Goal: Task Accomplishment & Management: Manage account settings

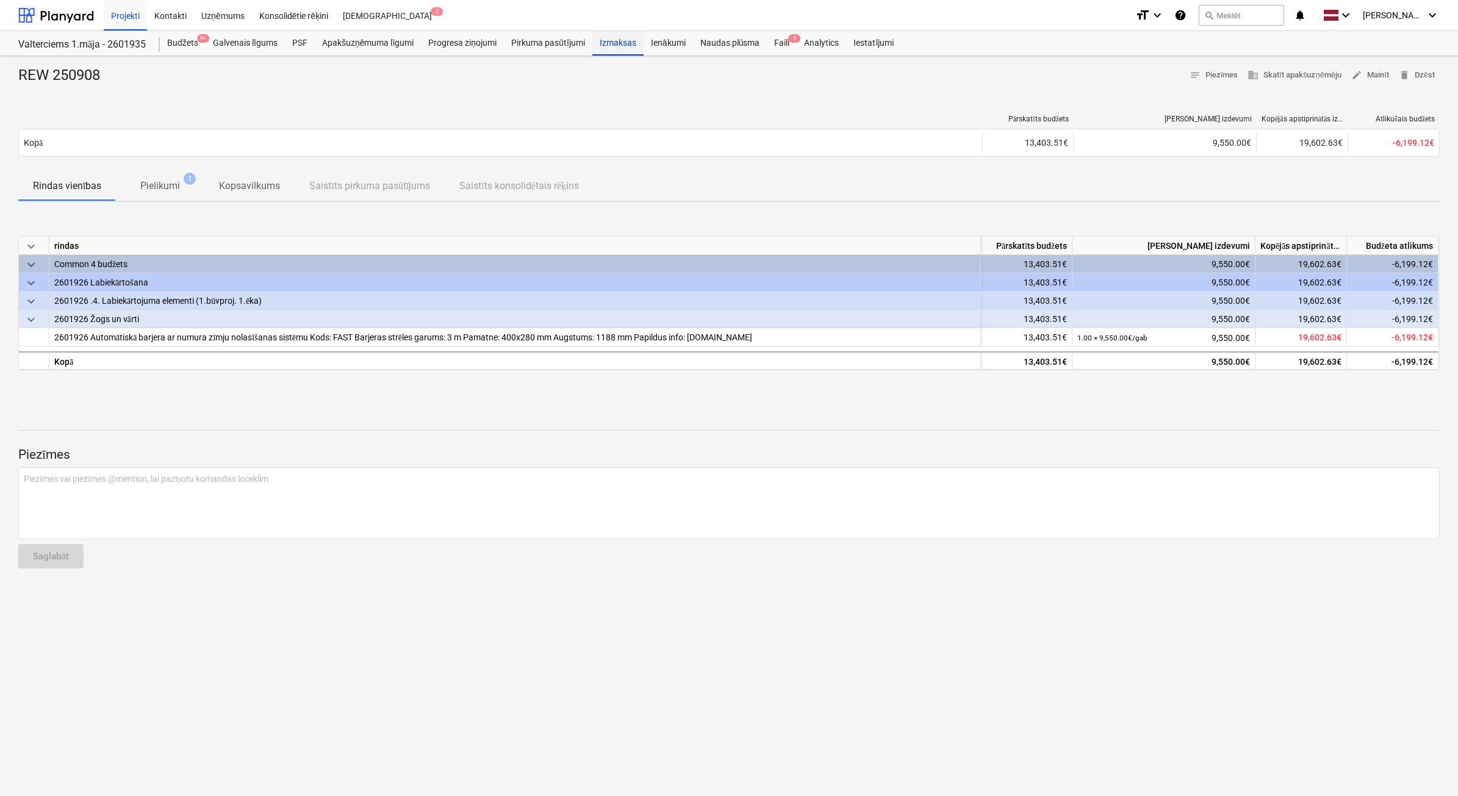
click at [632, 45] on div "Izmaksas" at bounding box center [617, 43] width 51 height 24
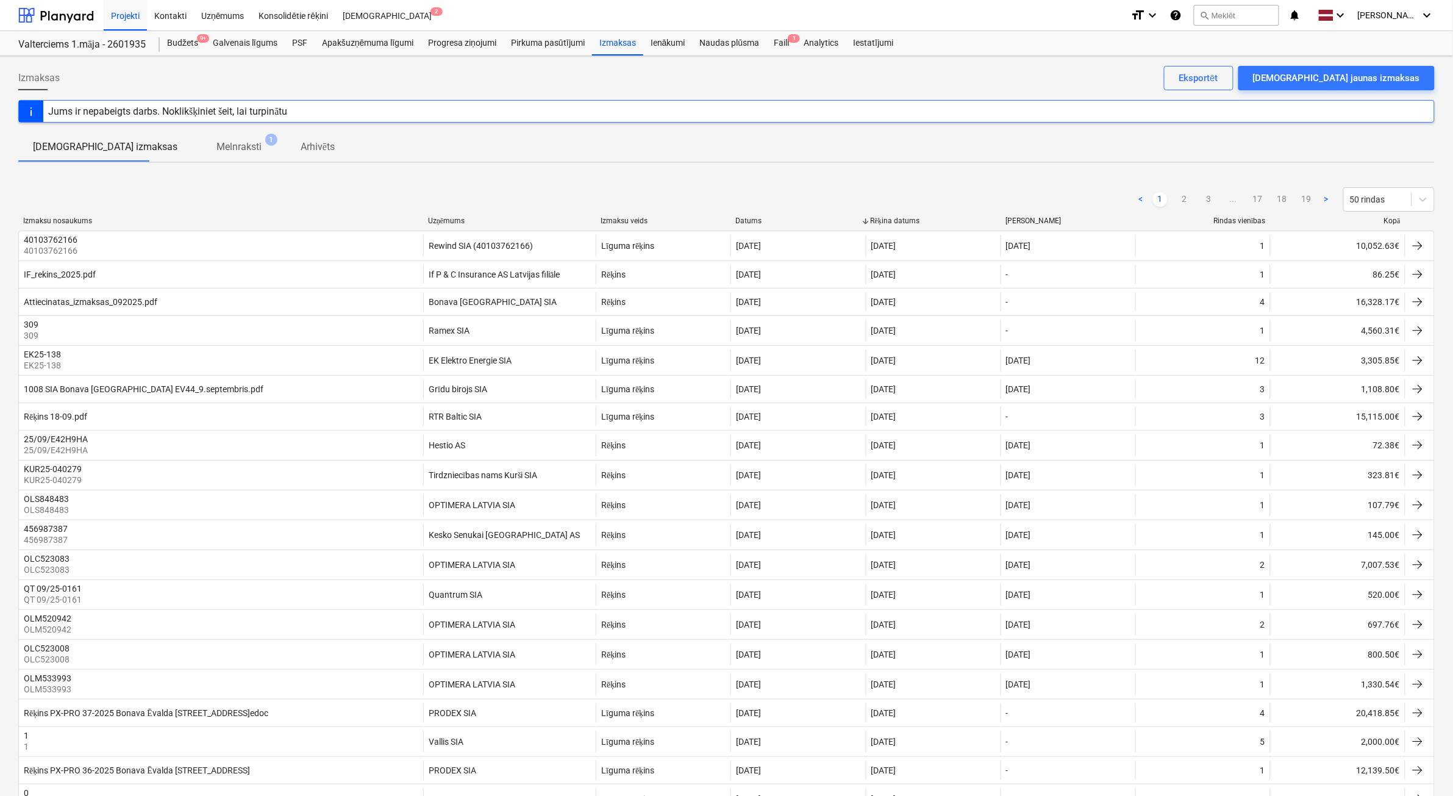
click at [1392, 223] on div "Kopā" at bounding box center [1338, 220] width 125 height 9
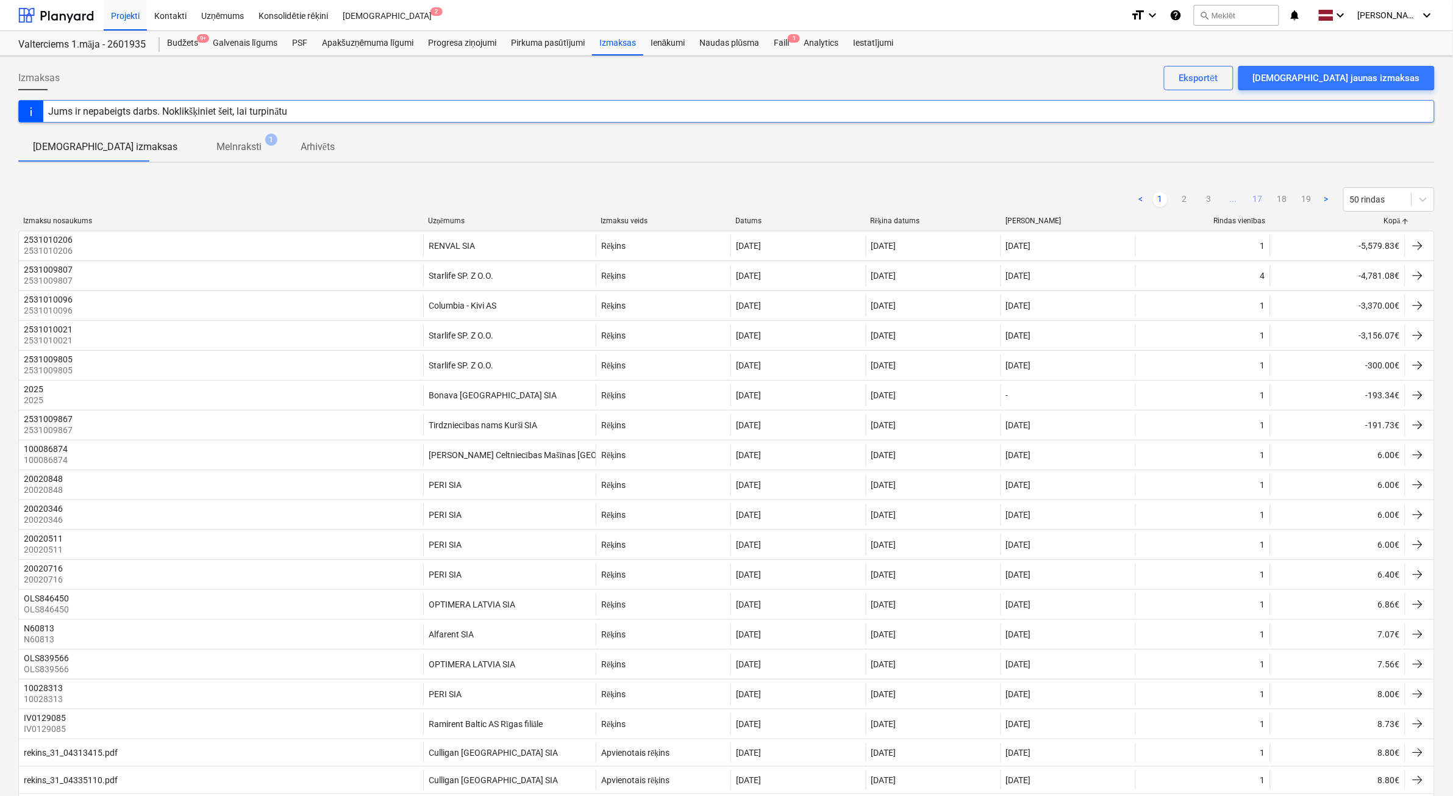
click at [1263, 200] on link "17" at bounding box center [1258, 199] width 15 height 15
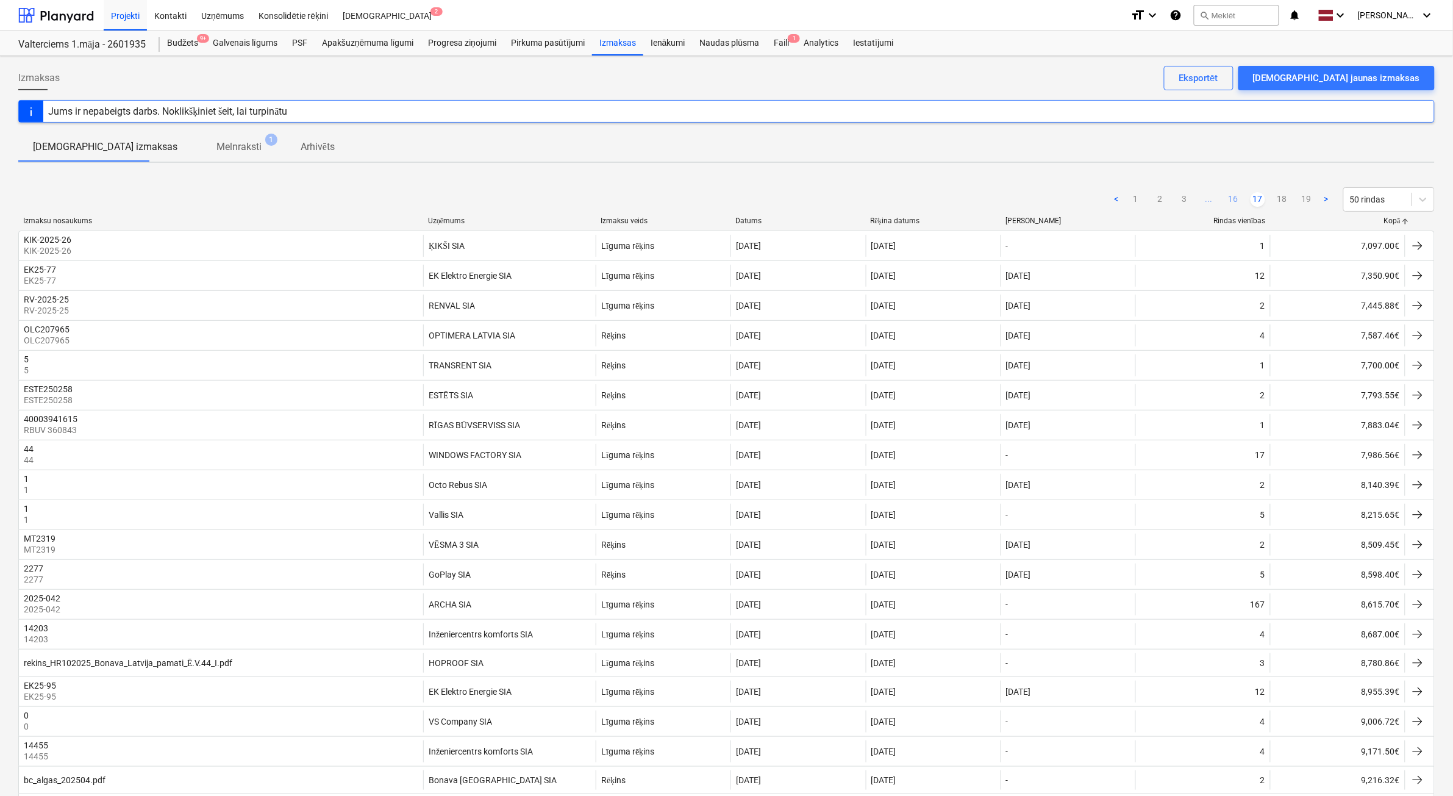
click at [1229, 200] on link "16" at bounding box center [1233, 199] width 15 height 15
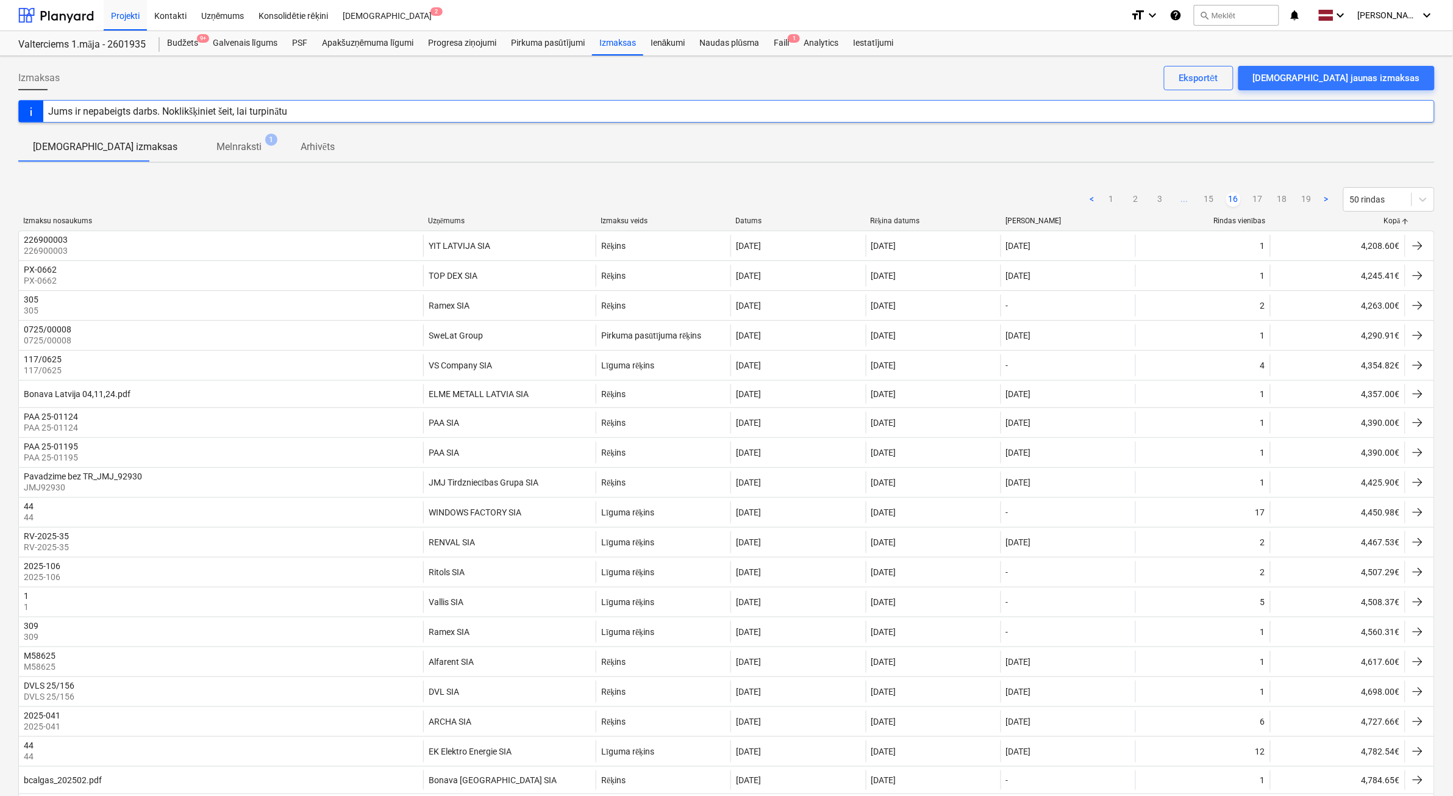
click at [1229, 200] on link "16" at bounding box center [1233, 199] width 15 height 15
click at [1214, 202] on link "15" at bounding box center [1209, 199] width 15 height 15
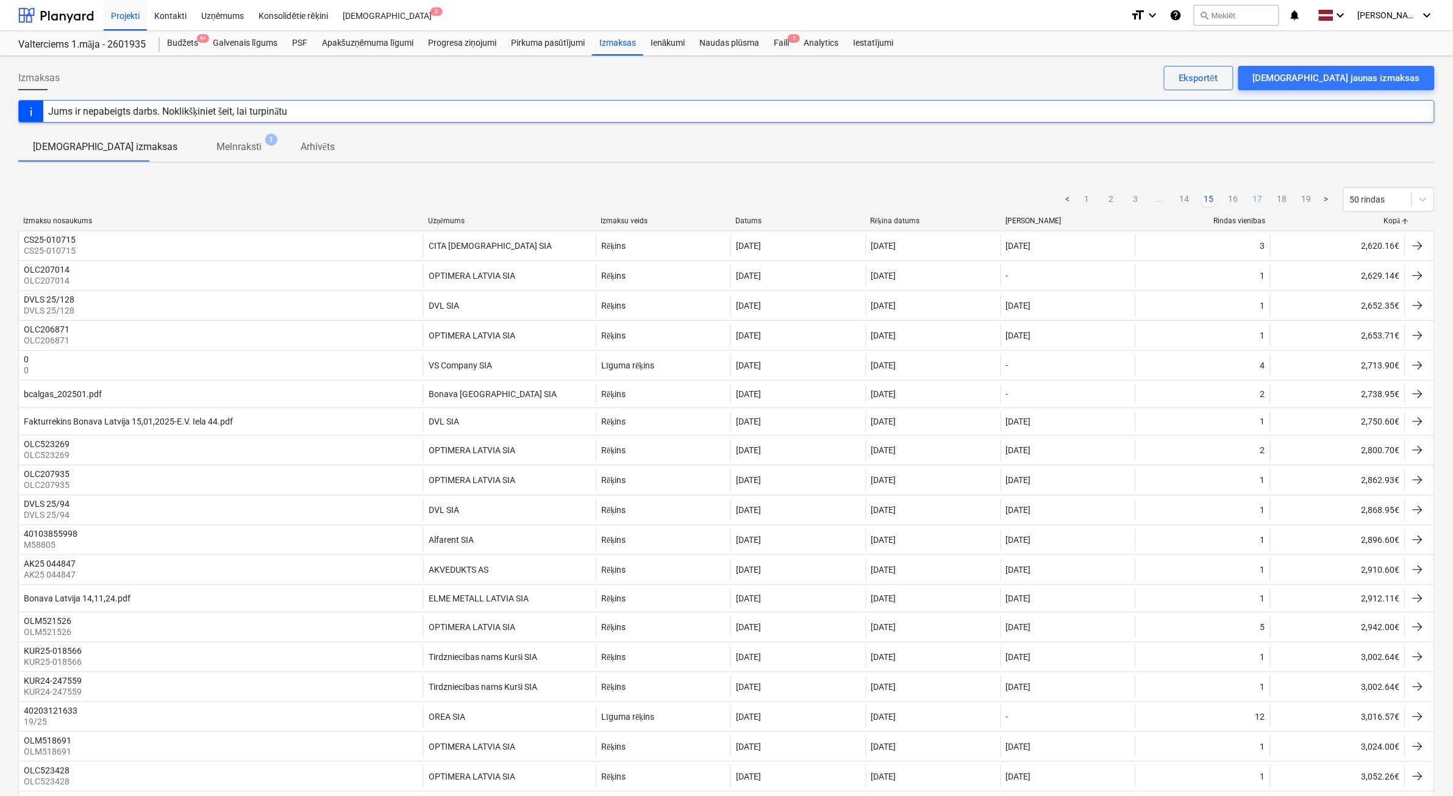
click at [1254, 202] on link "17" at bounding box center [1258, 199] width 15 height 15
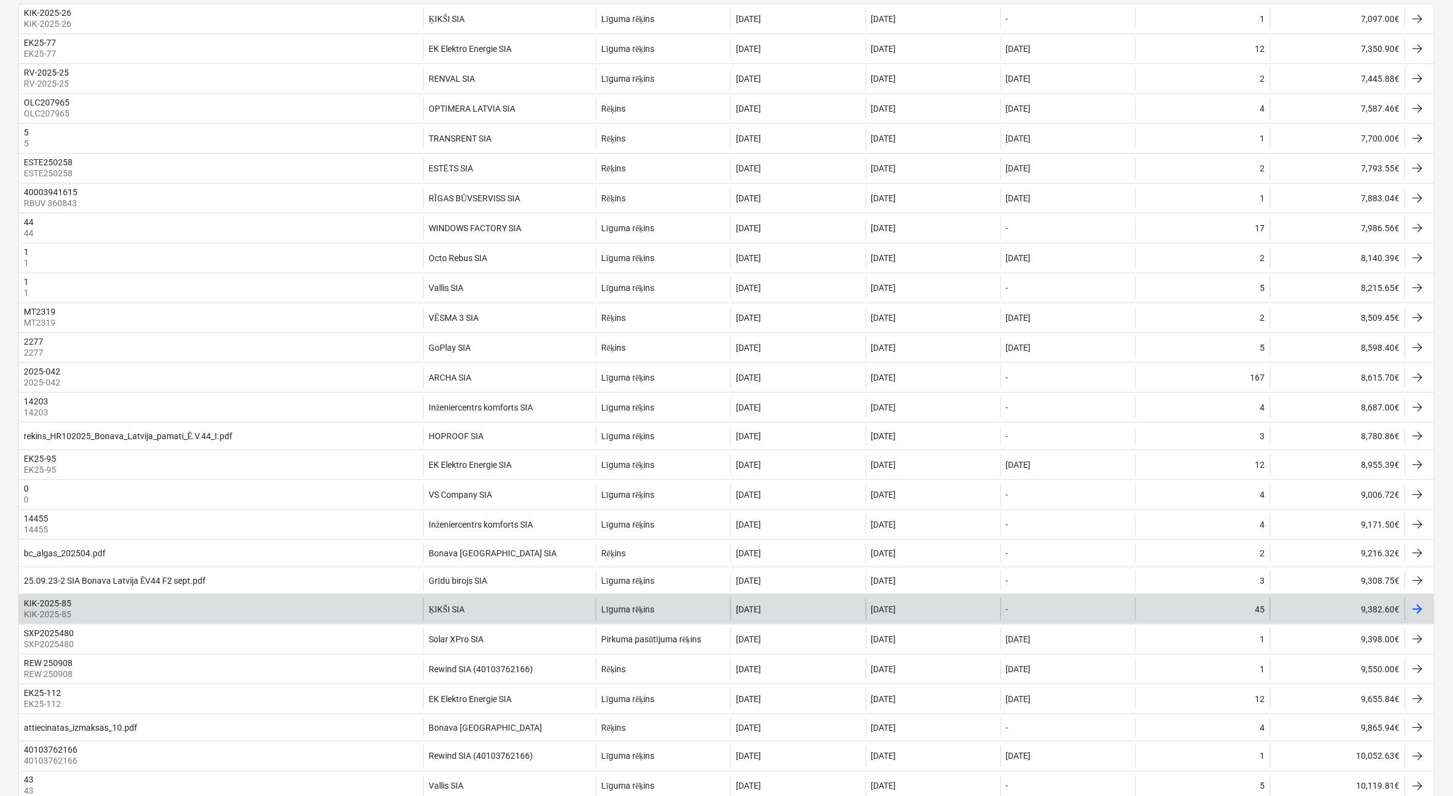
scroll to position [229, 0]
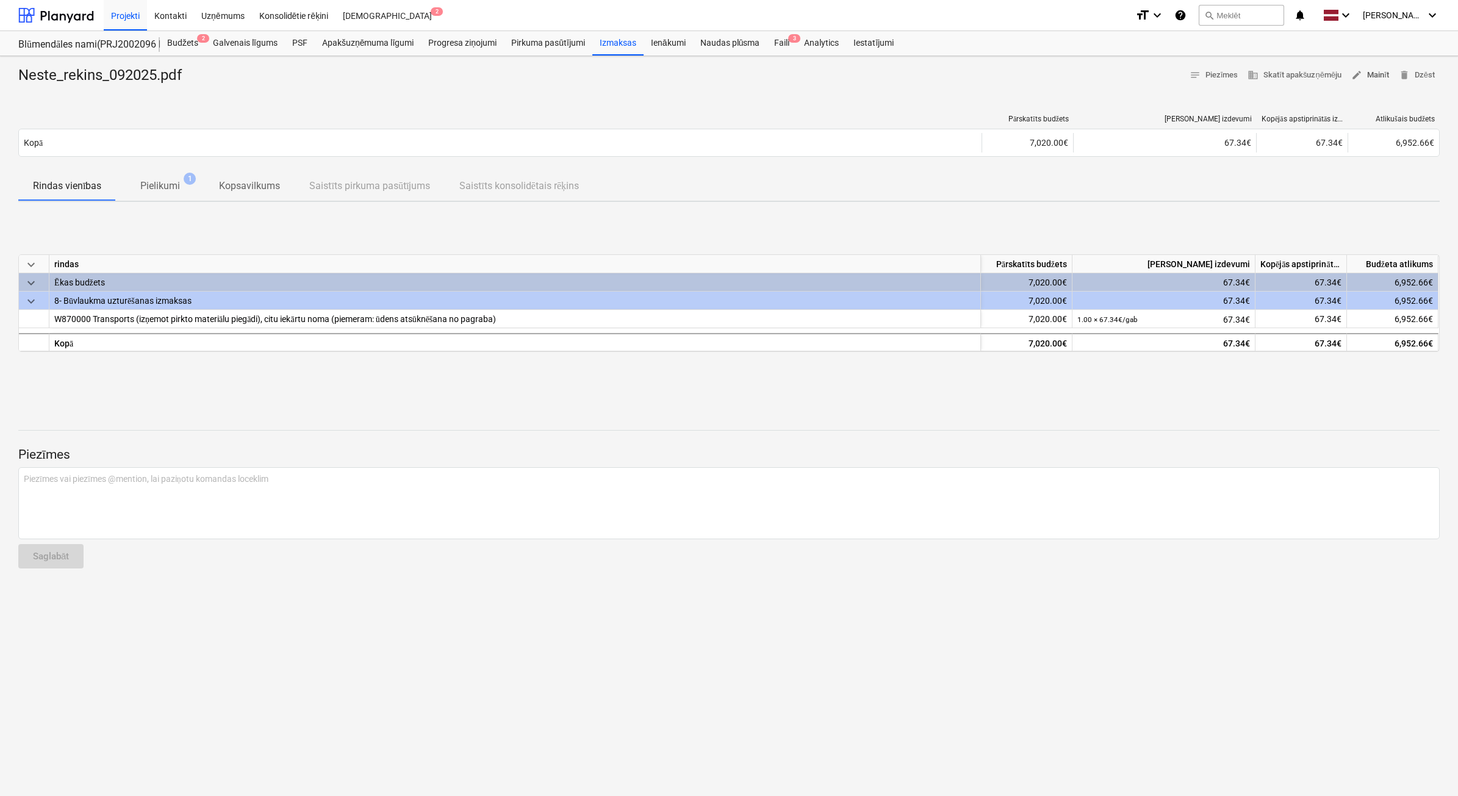
click at [1354, 77] on span "edit" at bounding box center [1356, 75] width 11 height 11
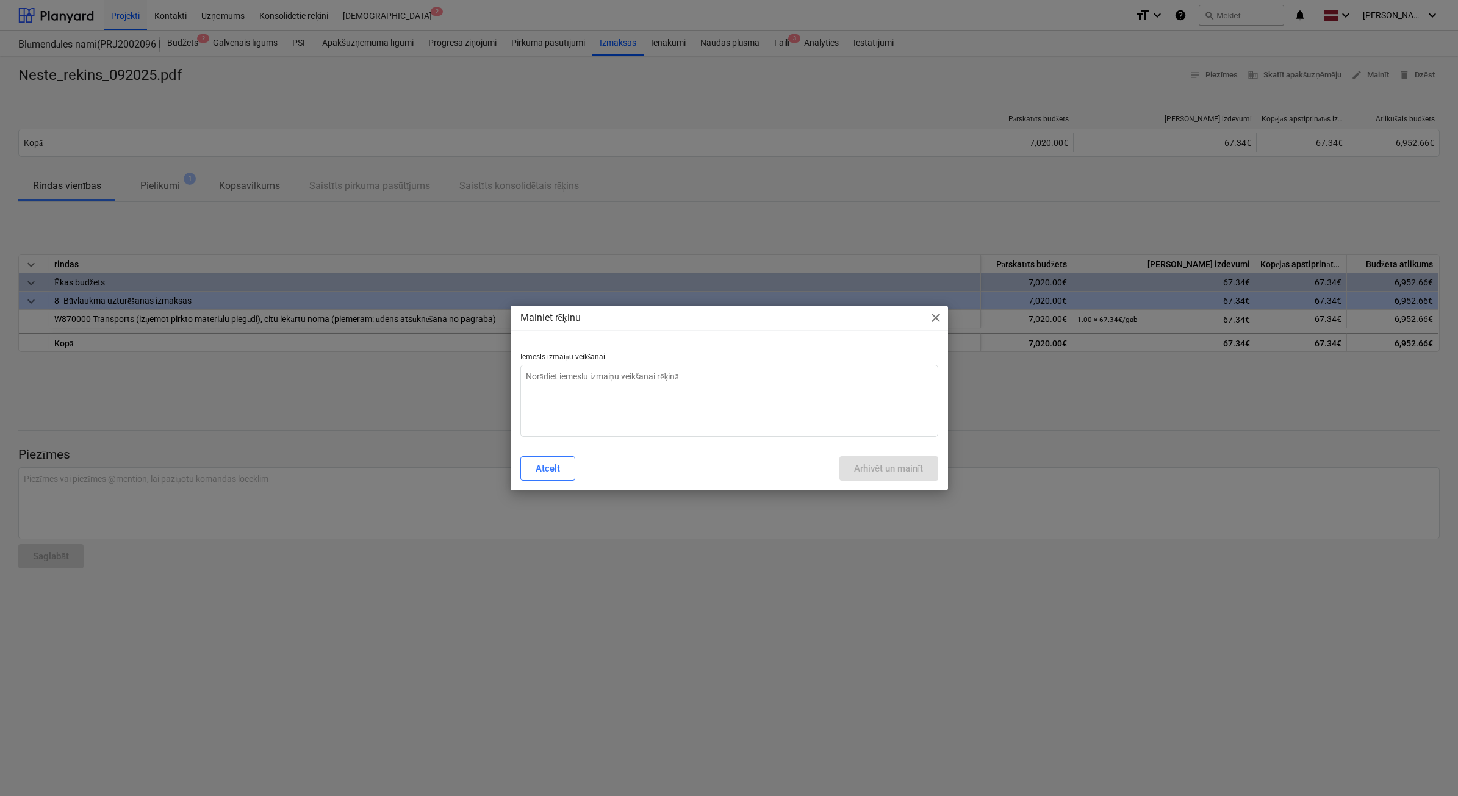
type textarea "x"
click at [601, 397] on textarea at bounding box center [729, 401] width 418 height 72
type textarea "N"
type textarea "x"
type textarea "Ne"
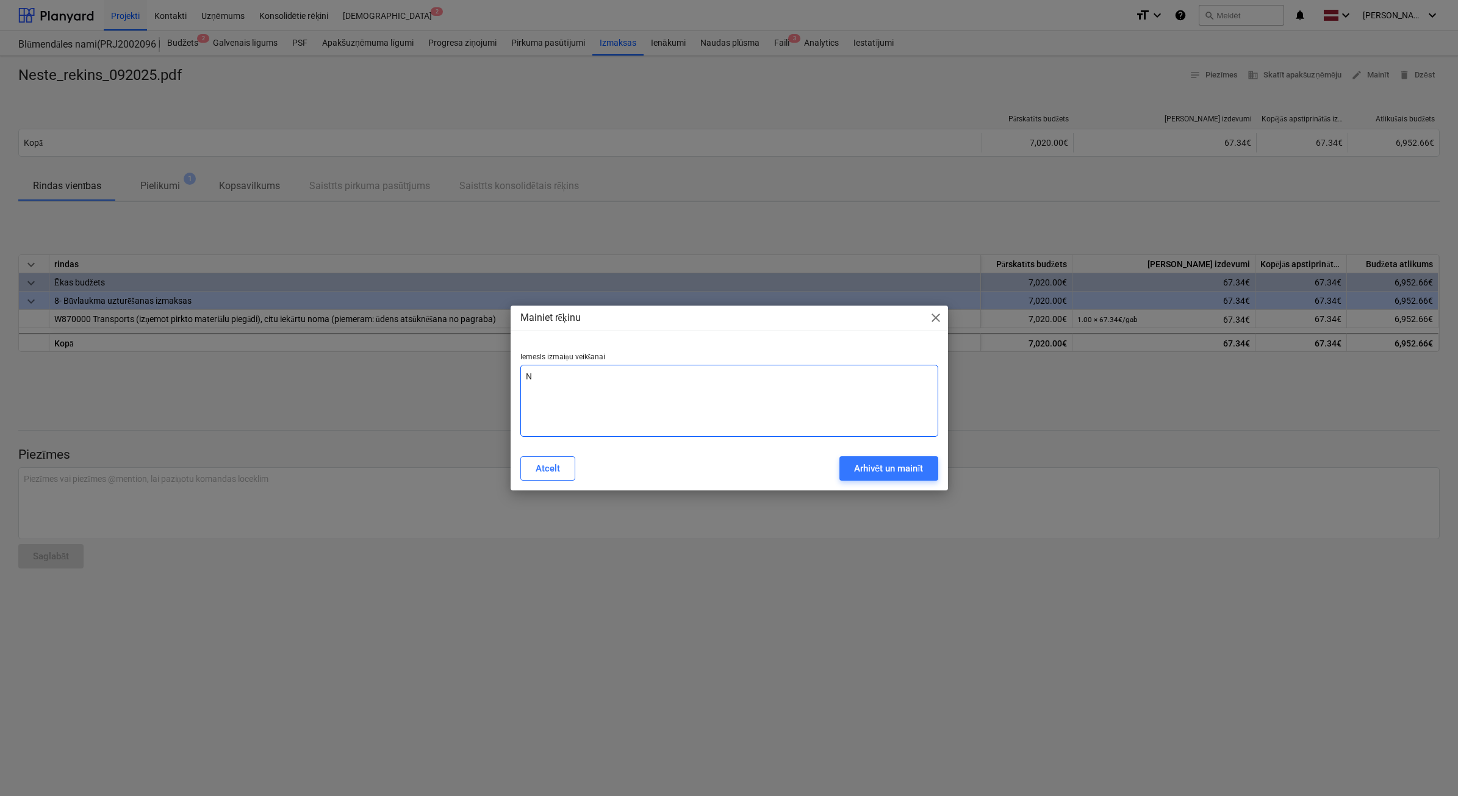
type textarea "x"
type textarea "Nep"
type textarea "x"
type textarea "Nepa"
type textarea "x"
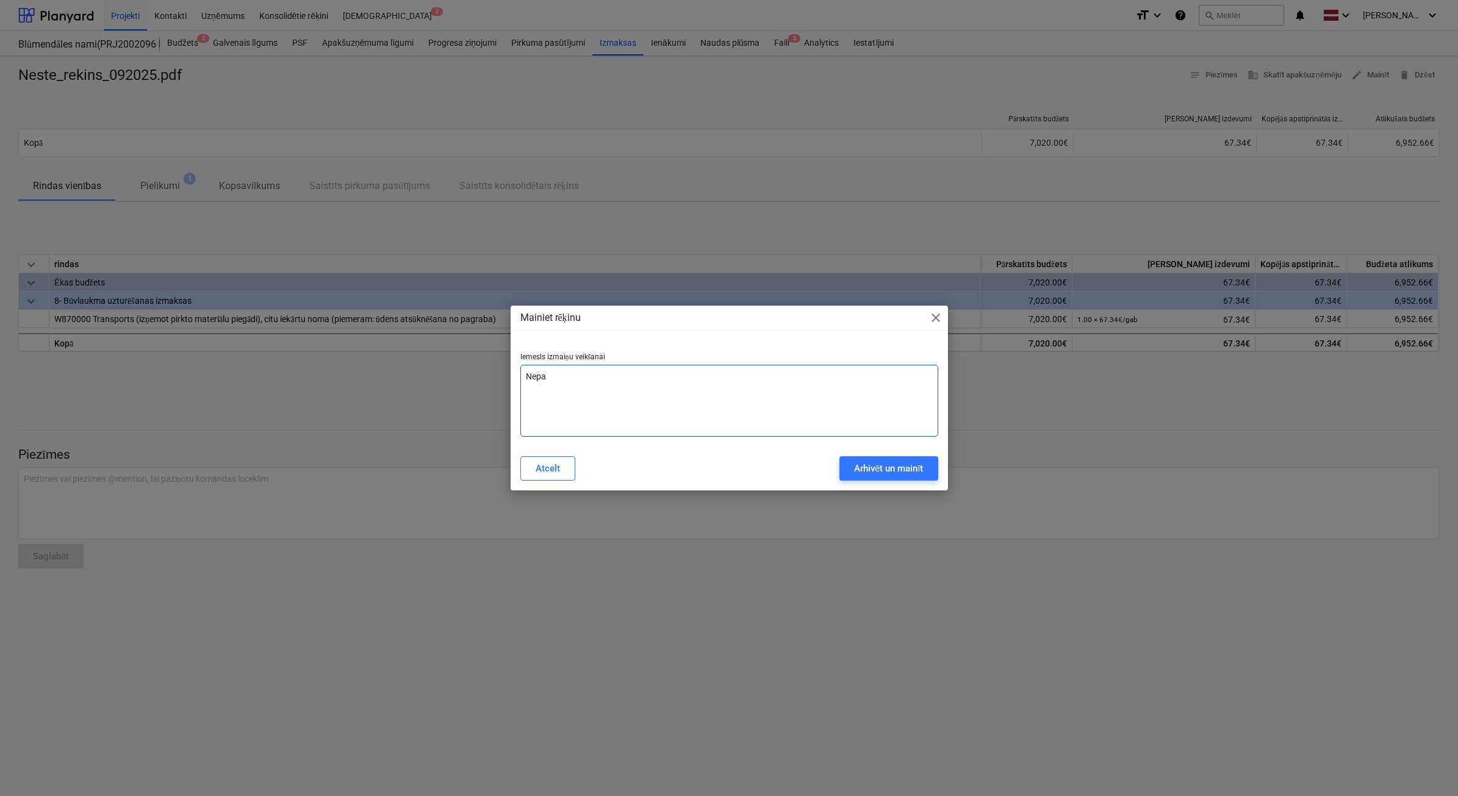
type textarea "Nepar"
type textarea "x"
type textarea "Nepare"
type textarea "x"
type textarea "Neparei"
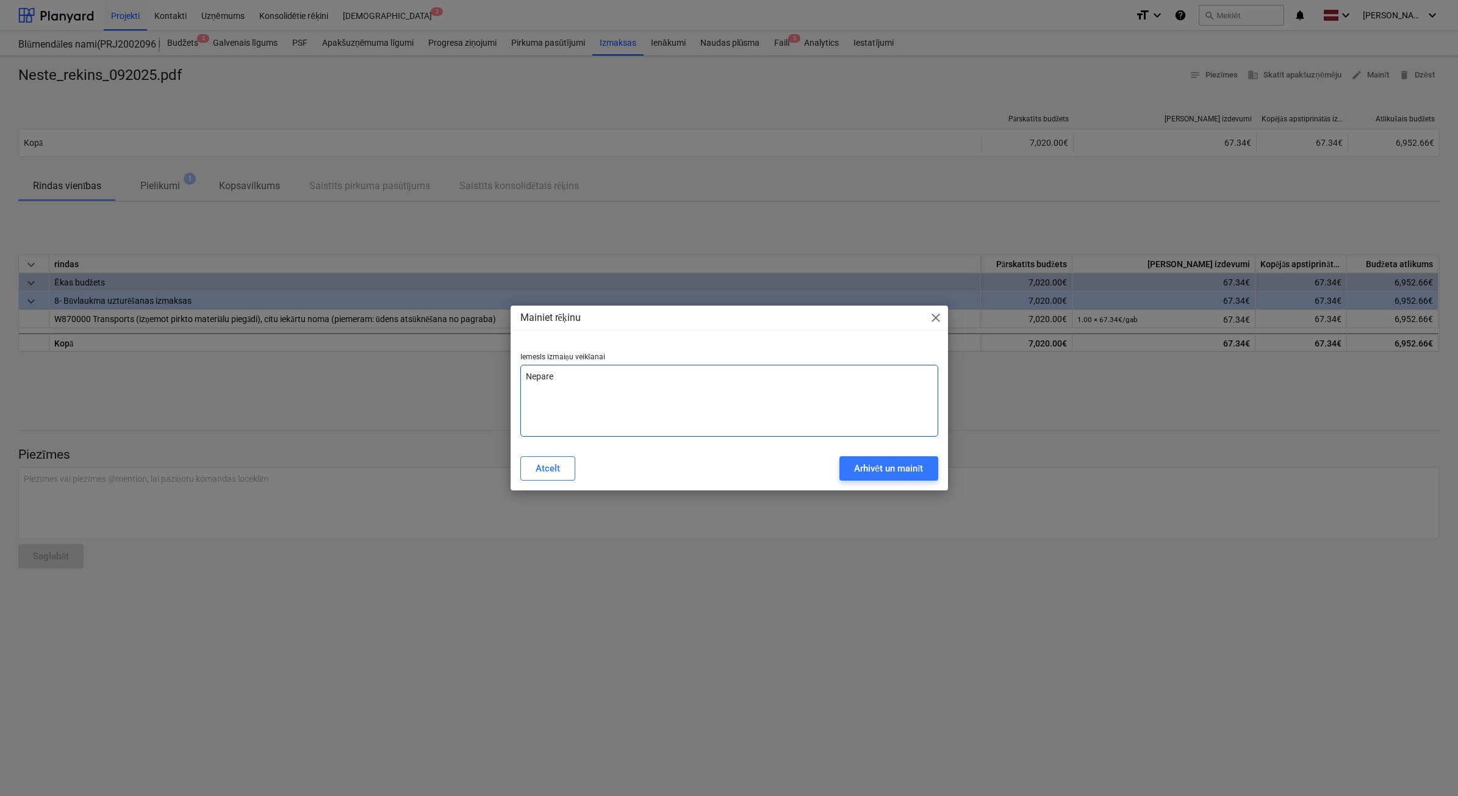
type textarea "x"
type textarea "Nepareiz"
type textarea "x"
type textarea "Nepareizs"
type textarea "x"
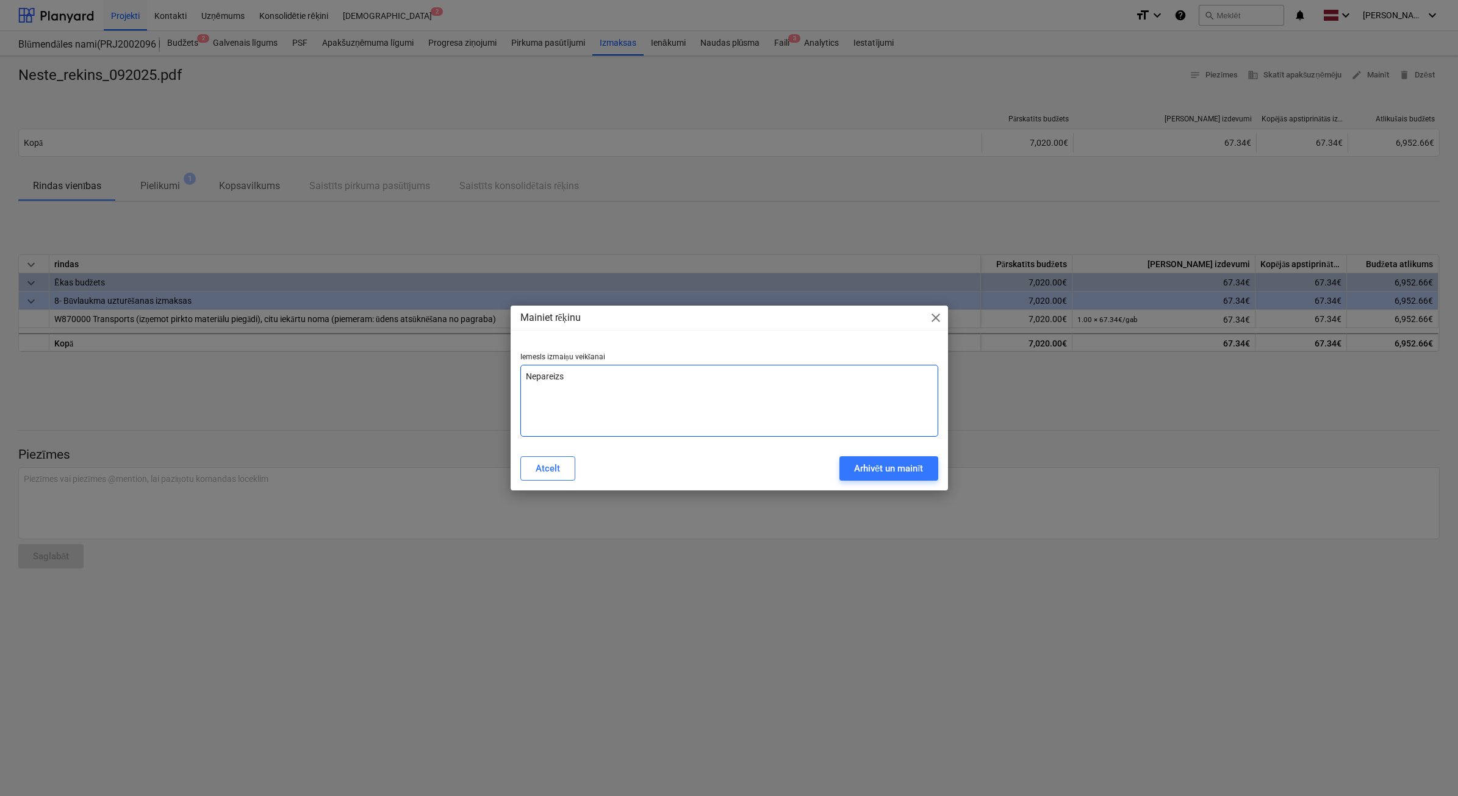
type textarea "Nepareizs"
type textarea "x"
type textarea "Nepareizs p"
type textarea "x"
type textarea "Nepareizs pi"
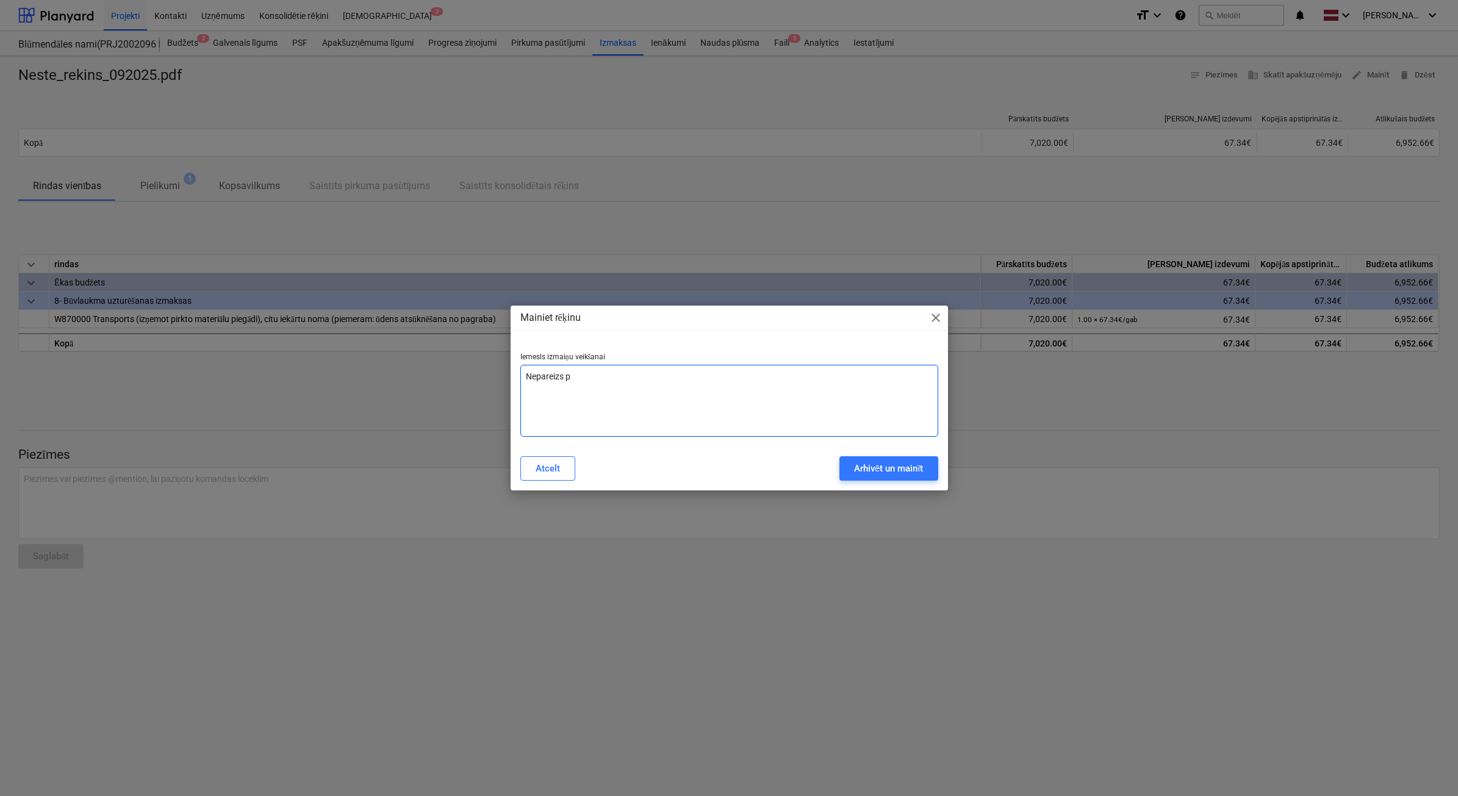
type textarea "x"
type textarea "Nepareizs pie"
type textarea "x"
type textarea "Nepareizs pieg"
type textarea "x"
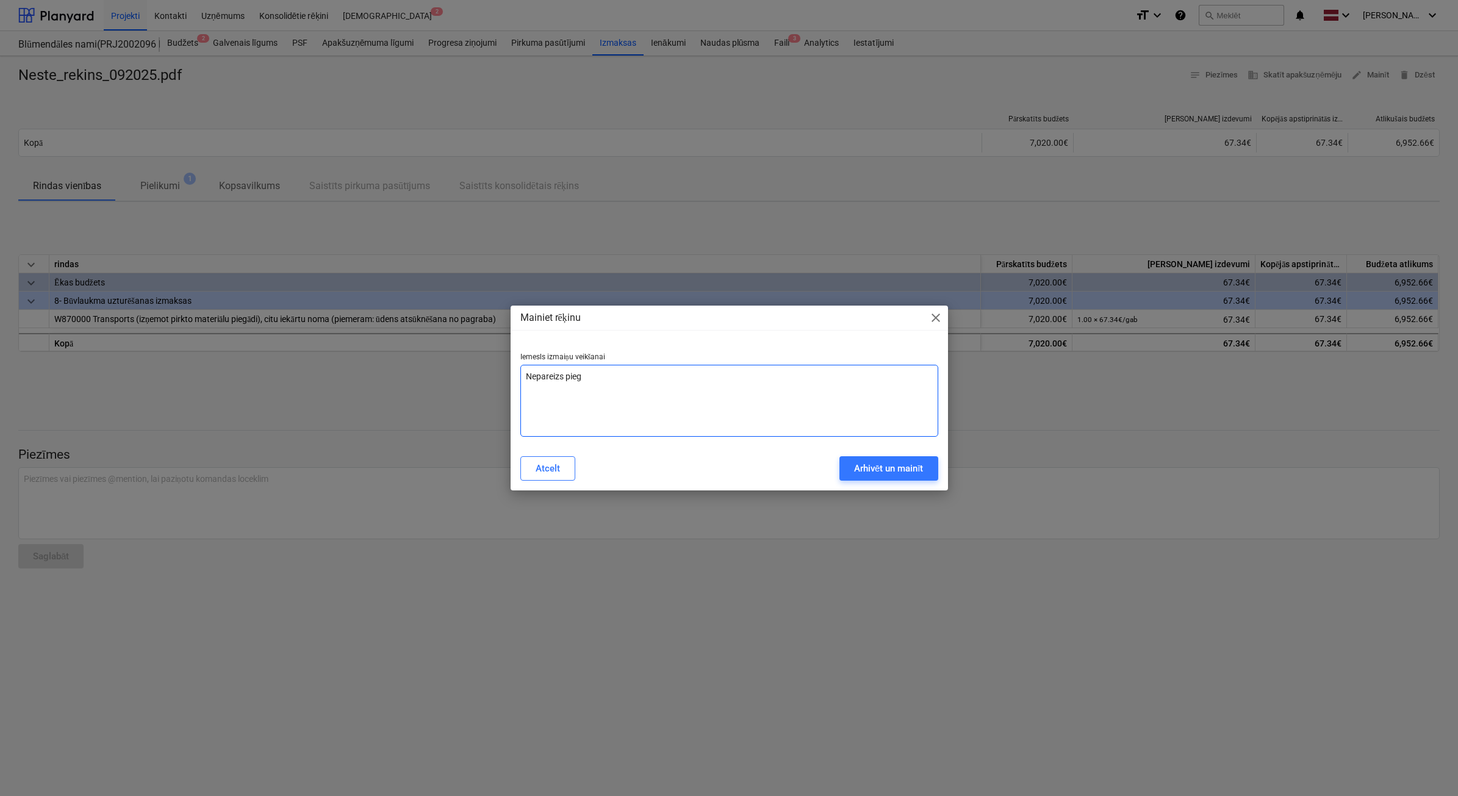
type textarea "Nepareizs piegā"
type textarea "x"
type textarea "Nepareizs piegād"
type textarea "x"
type textarea "Nepareizs piegā"
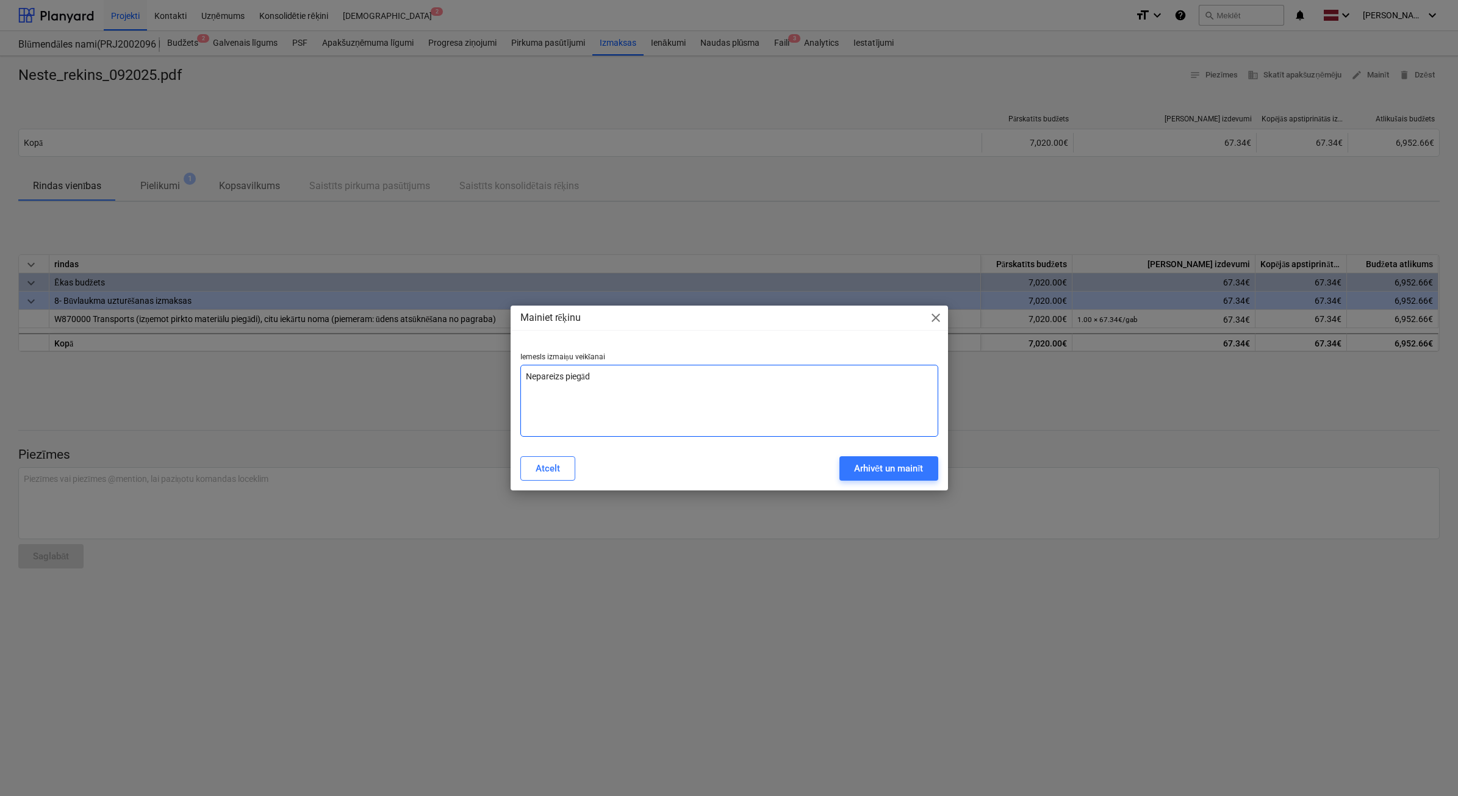
type textarea "x"
type textarea "Nepareizs pieg"
type textarea "x"
type textarea "Nepareizs piegā"
type textarea "x"
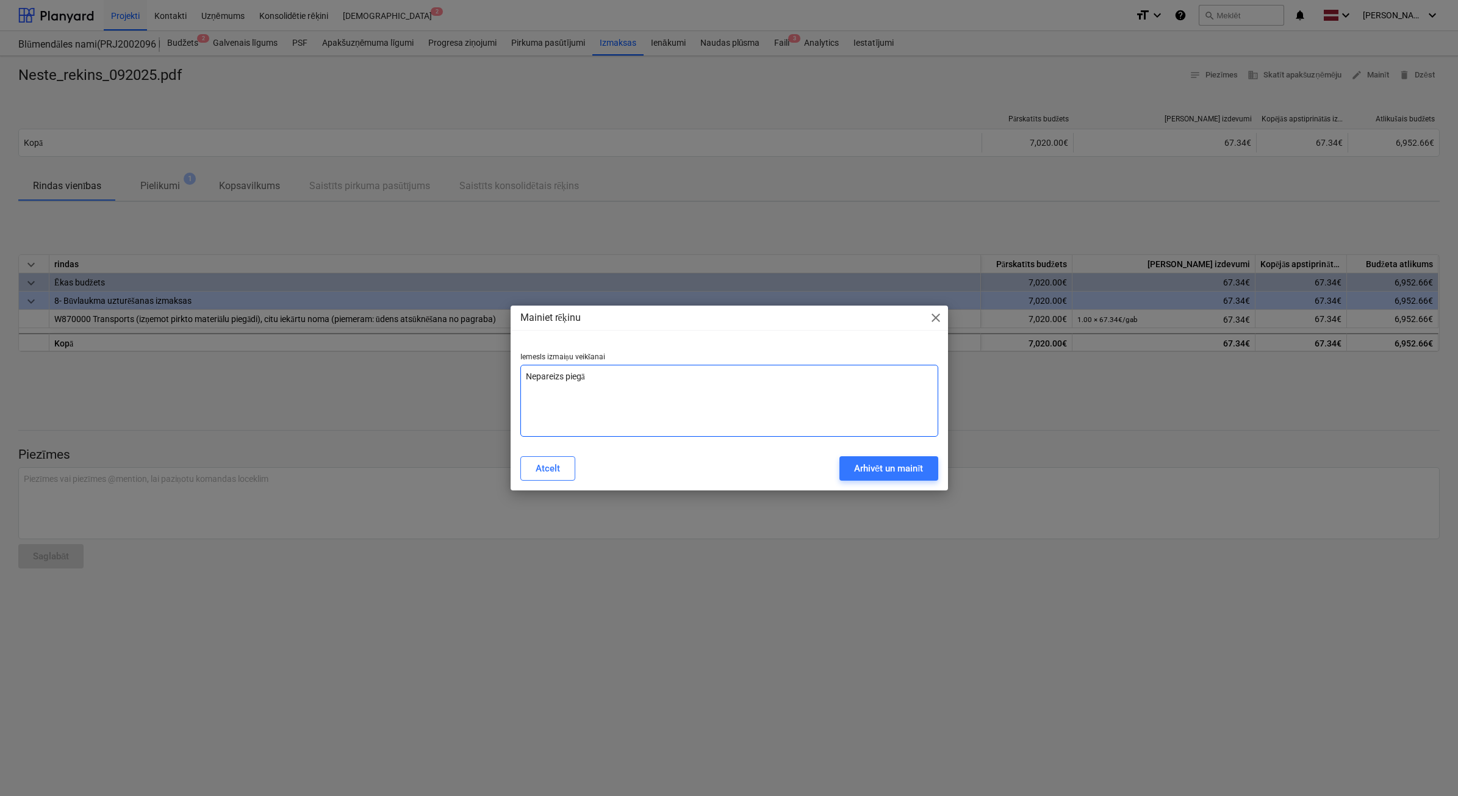
type textarea "Nepareizs piegād"
type textarea "x"
type textarea "Nepareizs piegādā"
type textarea "x"
type textarea "Nepareizs piegādāt"
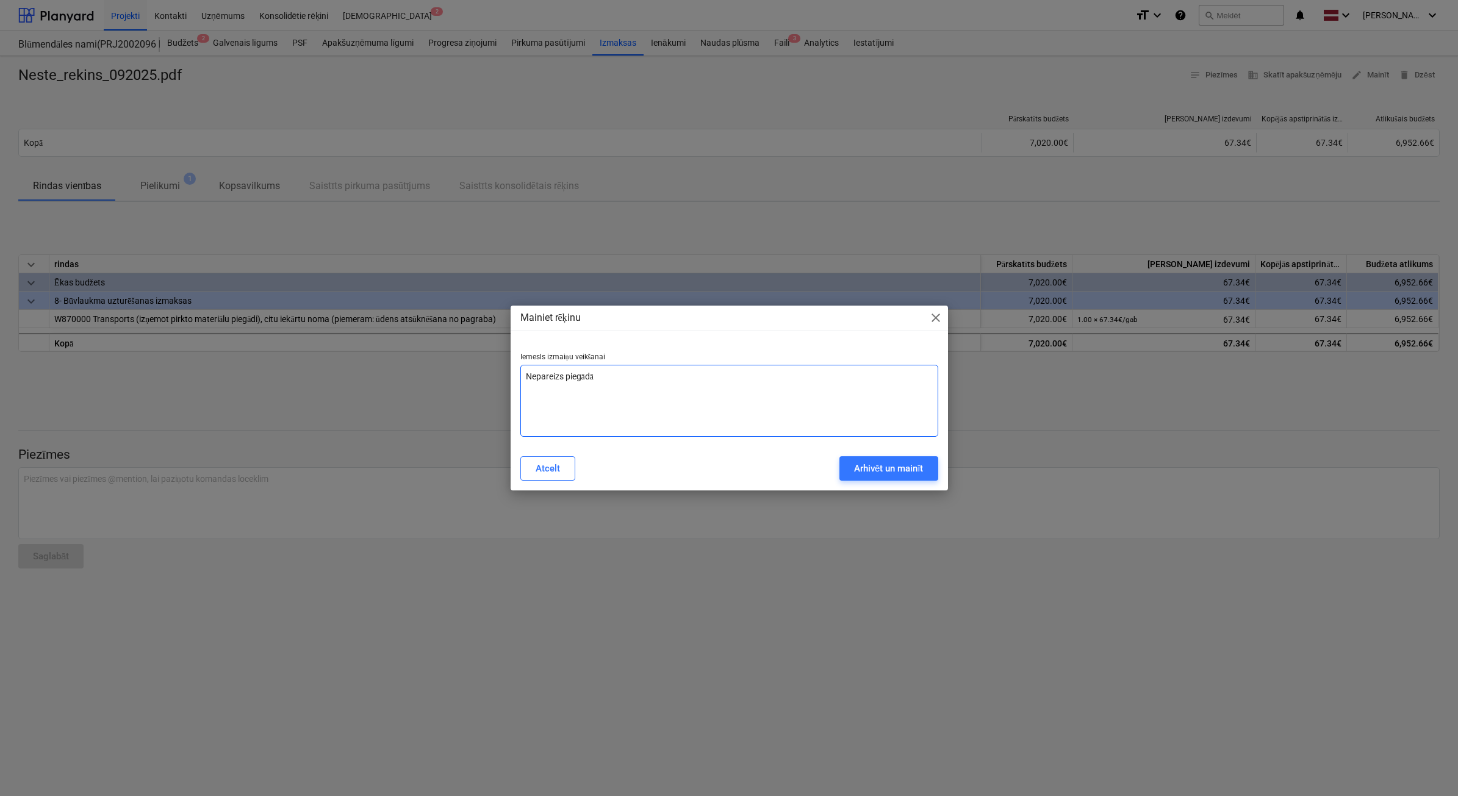
type textarea "x"
type textarea "Nepareizs piegādātā"
type textarea "x"
type textarea "Nepareizs piegādātāj"
type textarea "x"
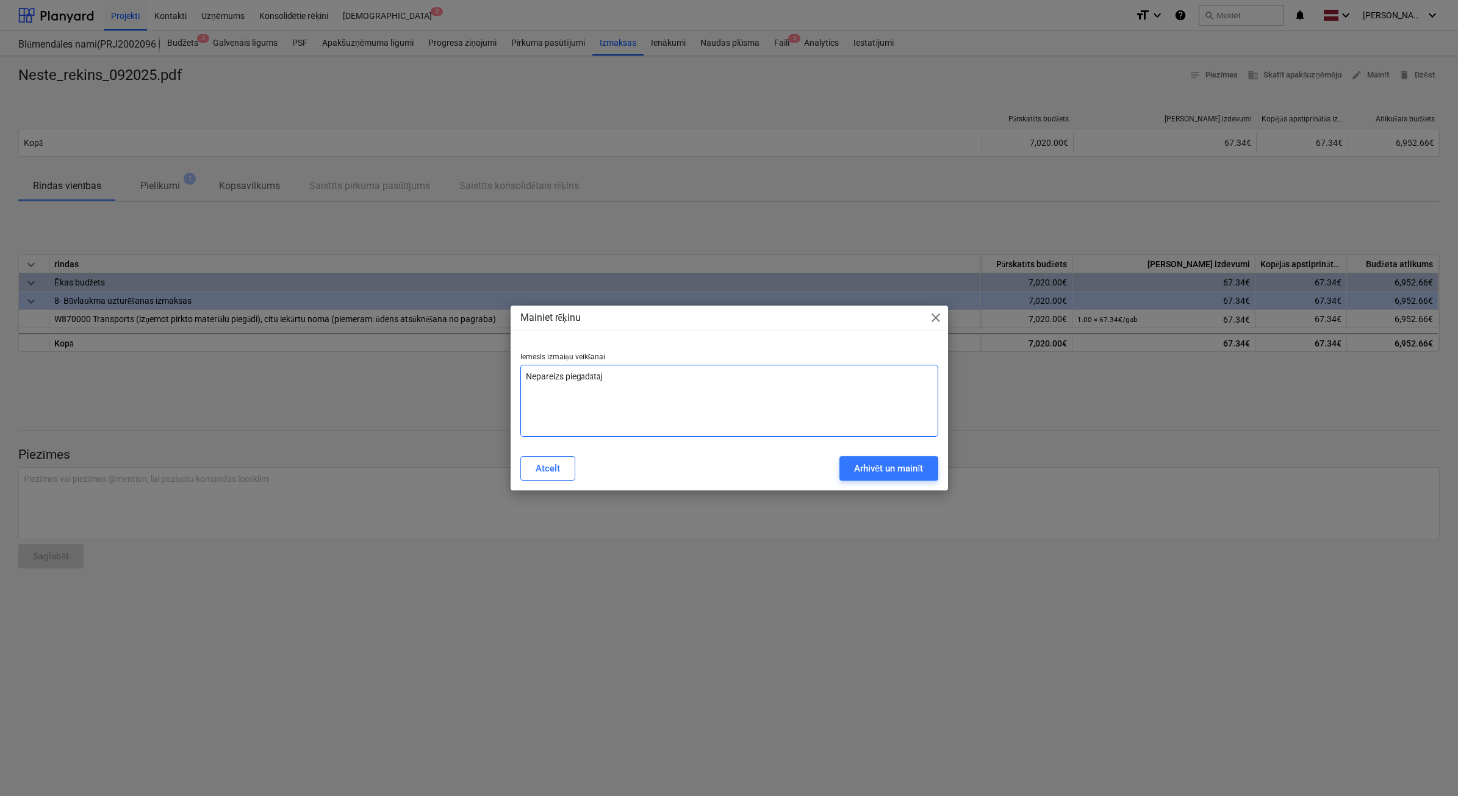
type textarea "Nepareizs piegādātājs"
type textarea "x"
type textarea "Nepareizs piegādātājs"
type textarea "x"
type textarea "Nepareizs piegādātājs"
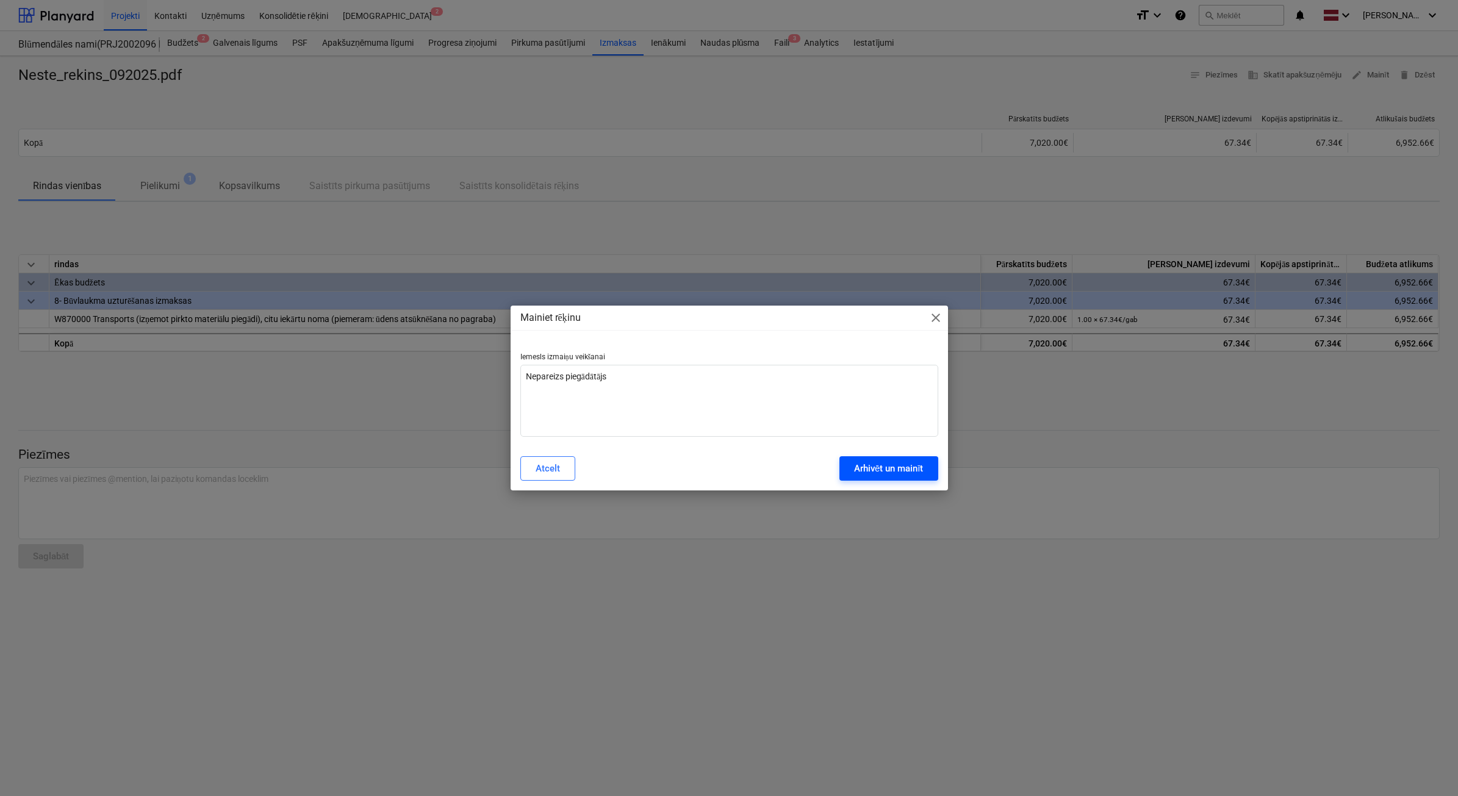
click at [923, 467] on button "Arhivēt un mainīt" at bounding box center [888, 468] width 99 height 24
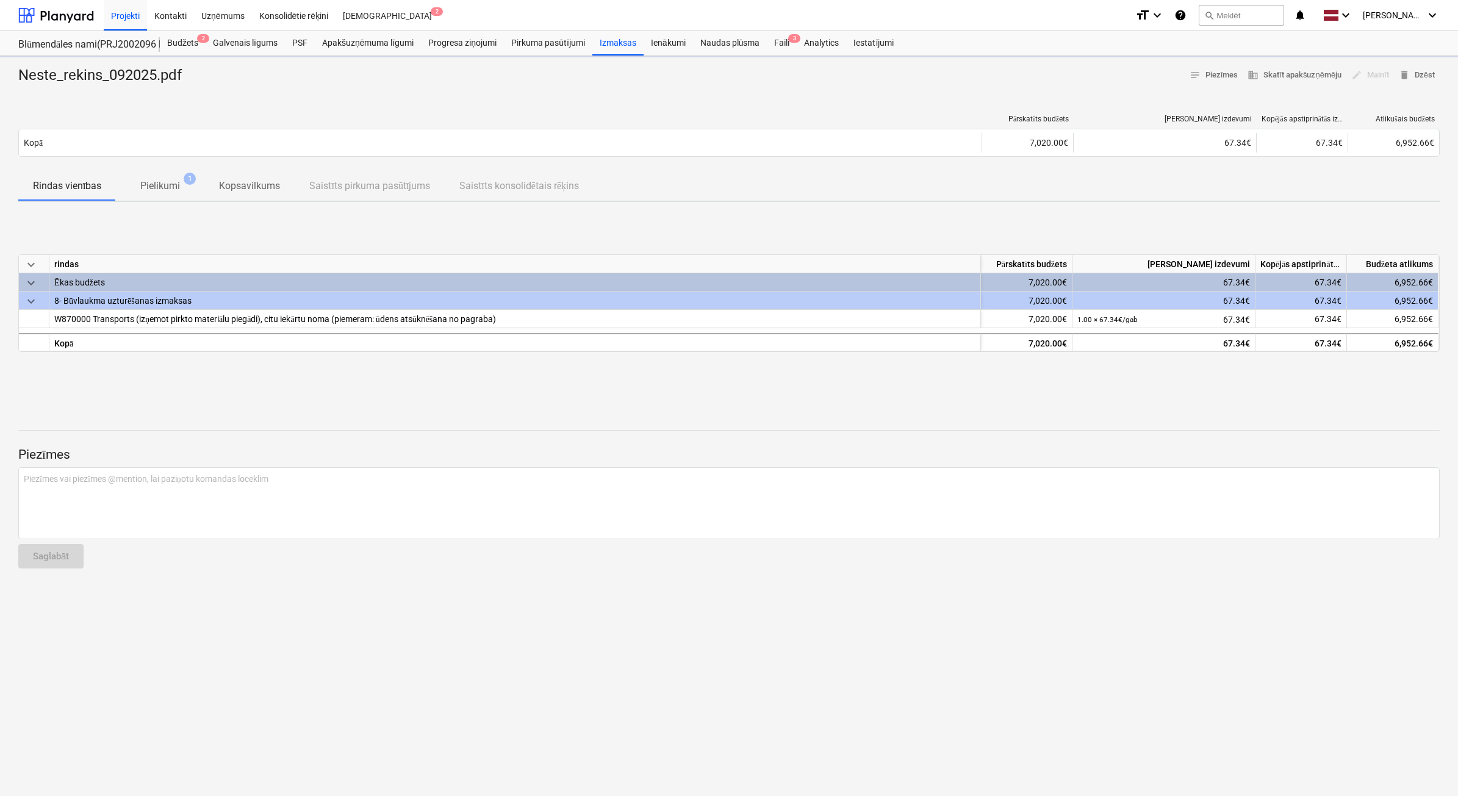
type textarea "x"
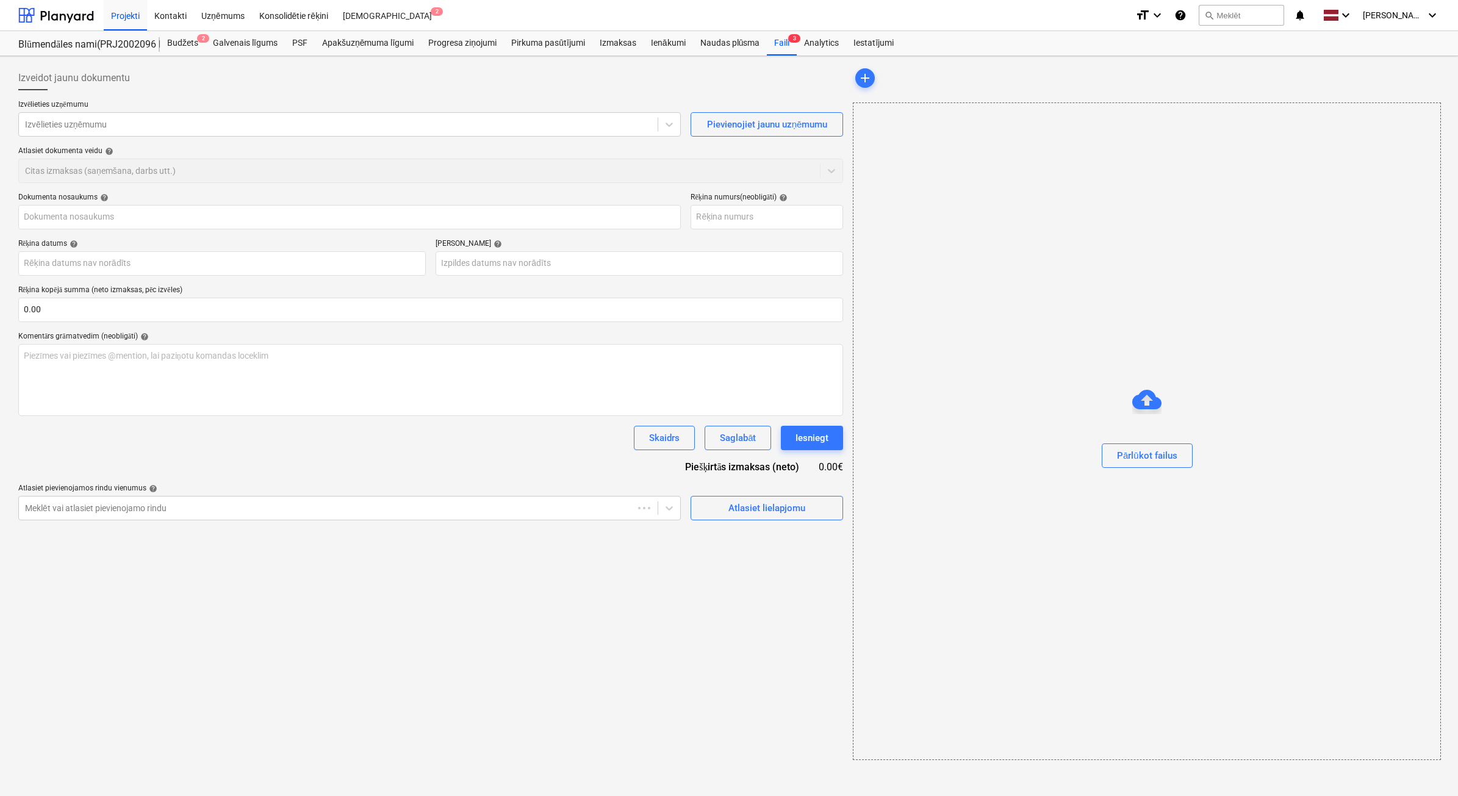
type input "Neste_rekins_092025.pdf"
type input "[DATE]"
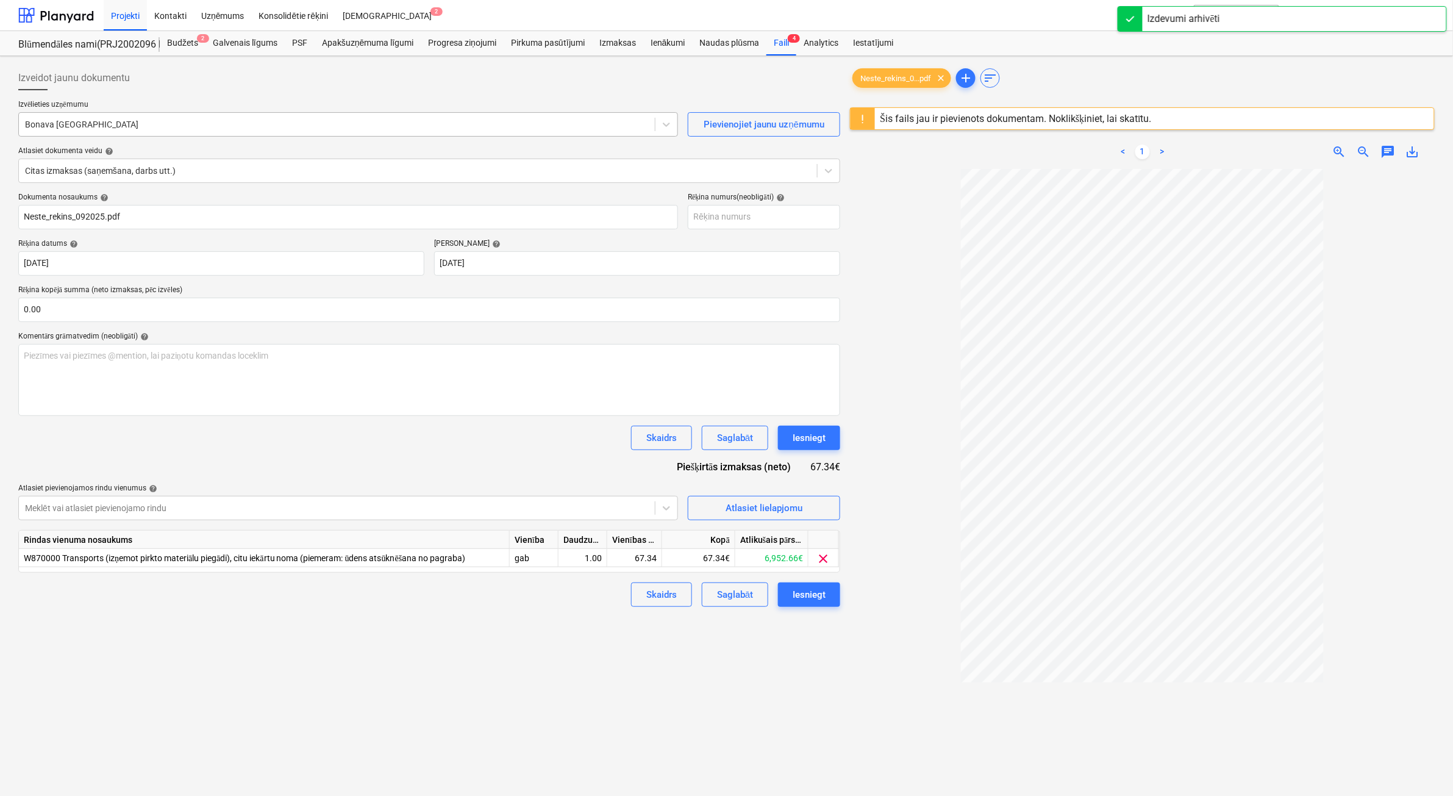
click at [572, 135] on div "Bonava [GEOGRAPHIC_DATA]" at bounding box center [348, 124] width 660 height 24
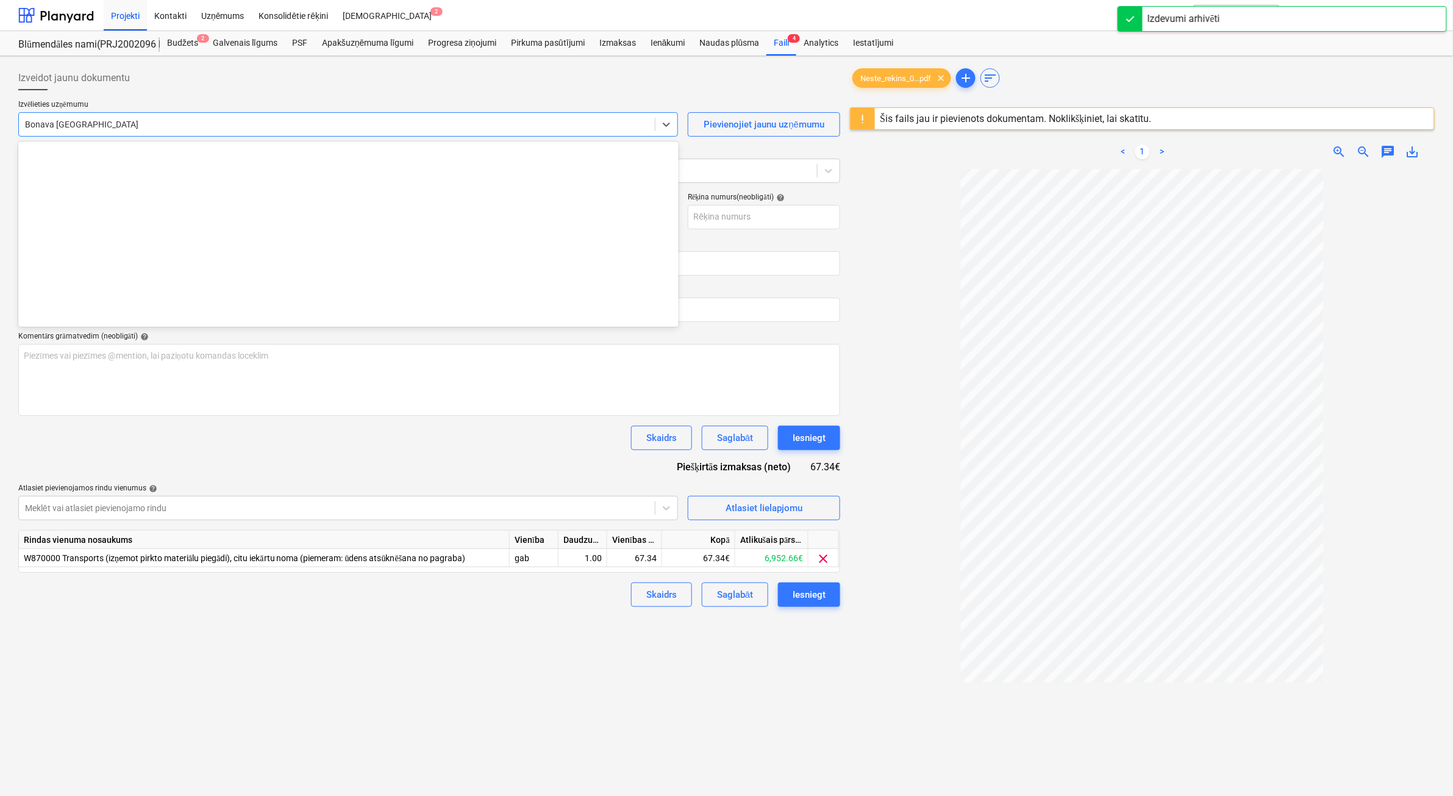
scroll to position [2284, 0]
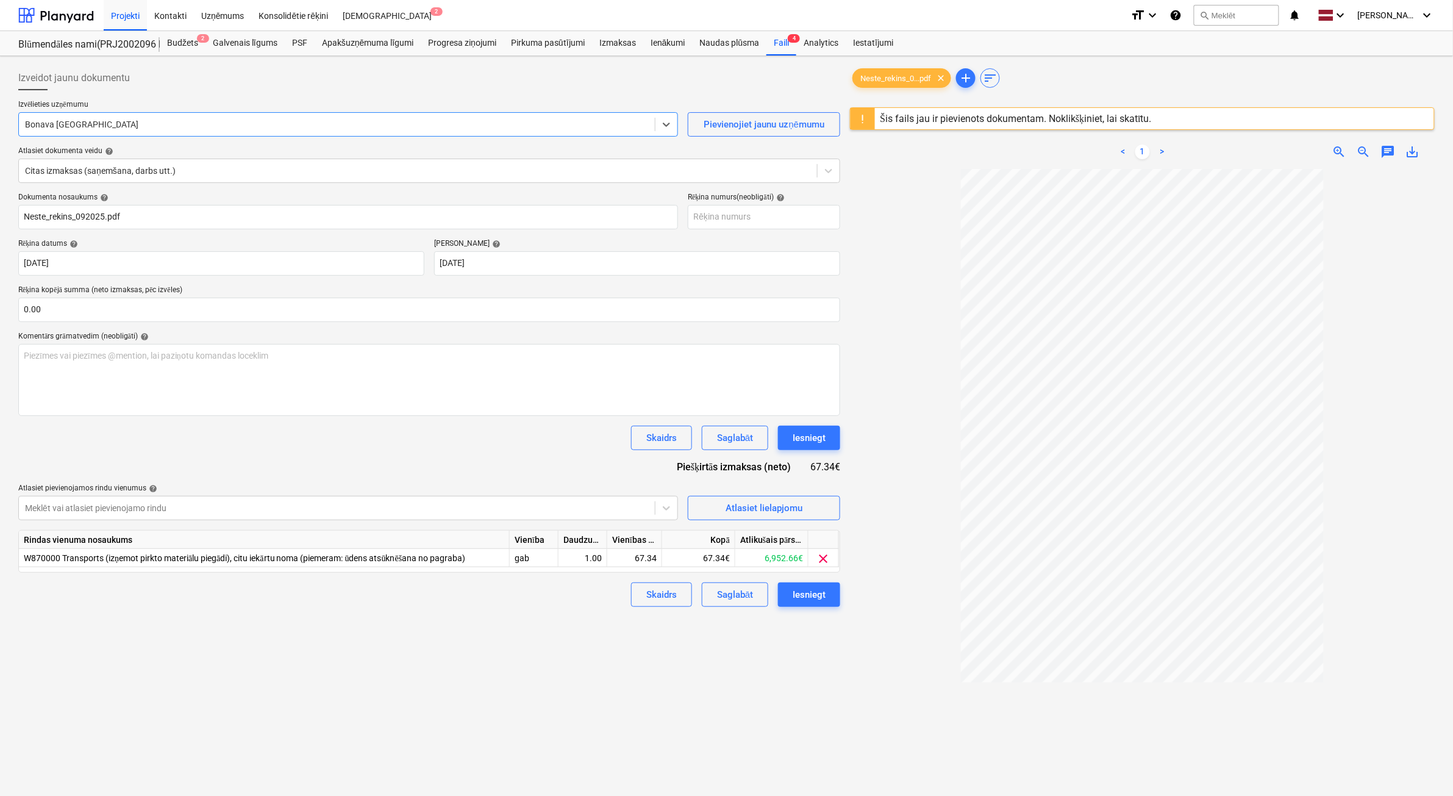
click at [181, 105] on p "Izvēlieties uzņēmumu" at bounding box center [348, 106] width 660 height 12
click at [170, 121] on div at bounding box center [337, 124] width 624 height 12
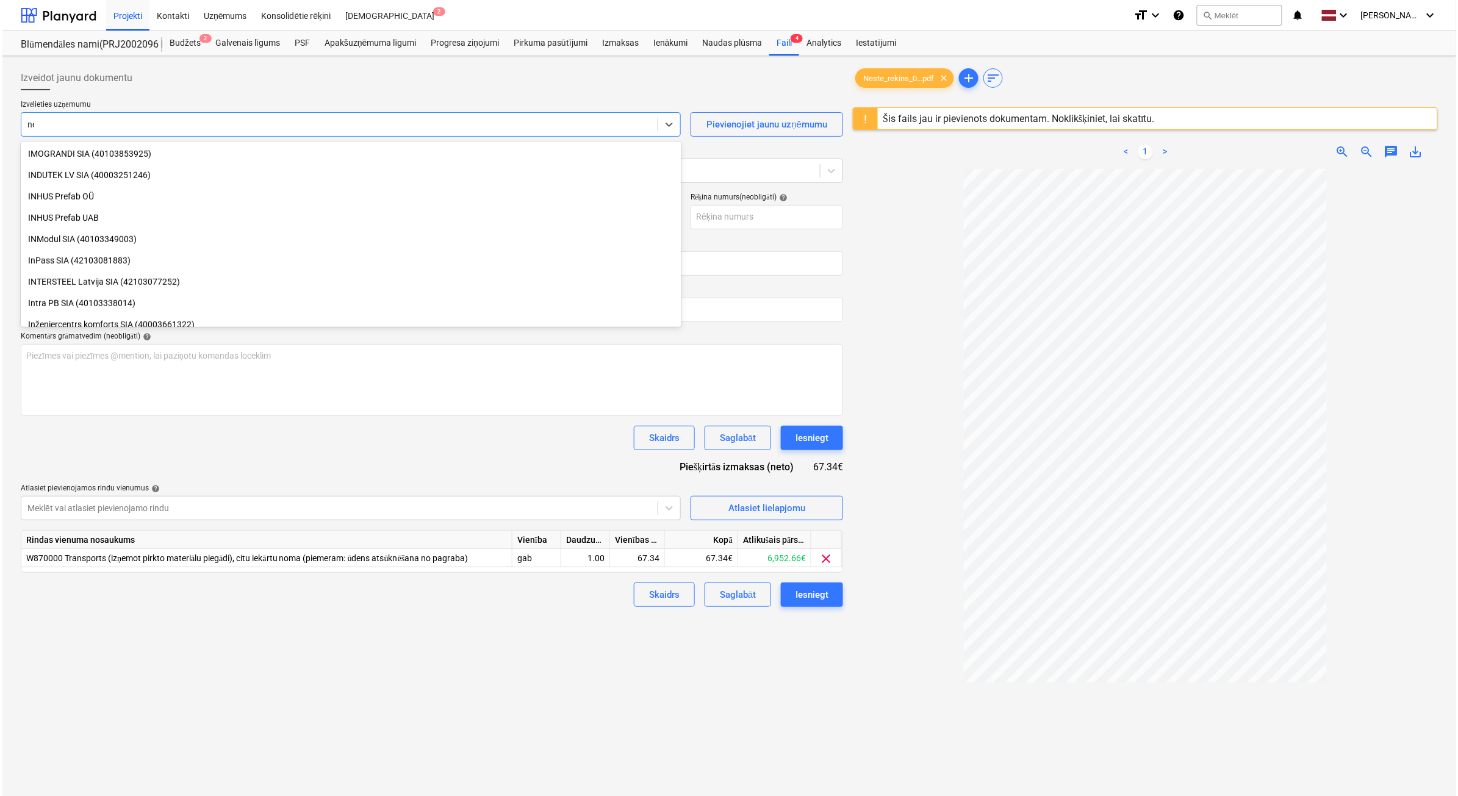
scroll to position [799, 0]
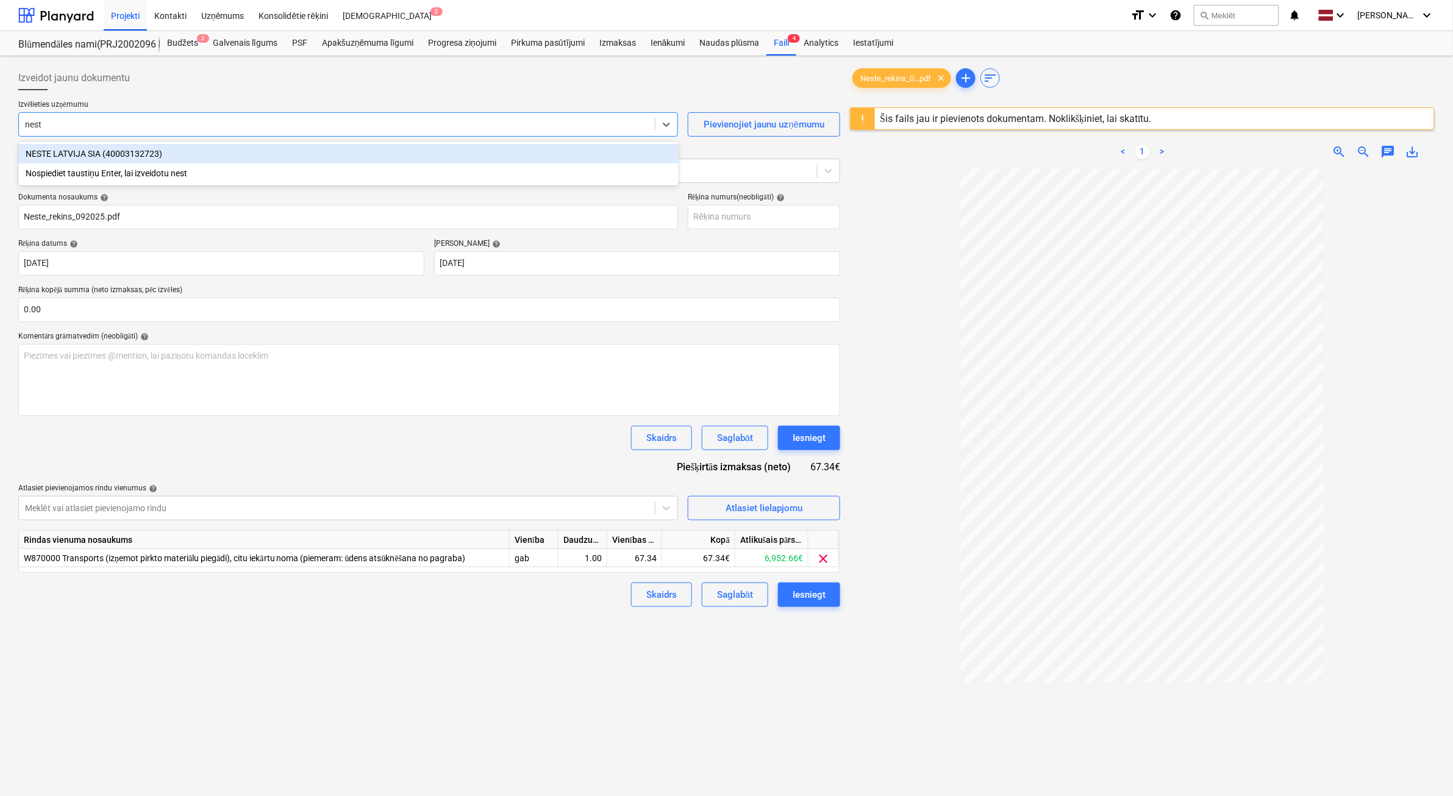
type input "neste"
click at [171, 151] on div "NESTE LATVIJA SIA (40003132723)" at bounding box center [348, 154] width 660 height 20
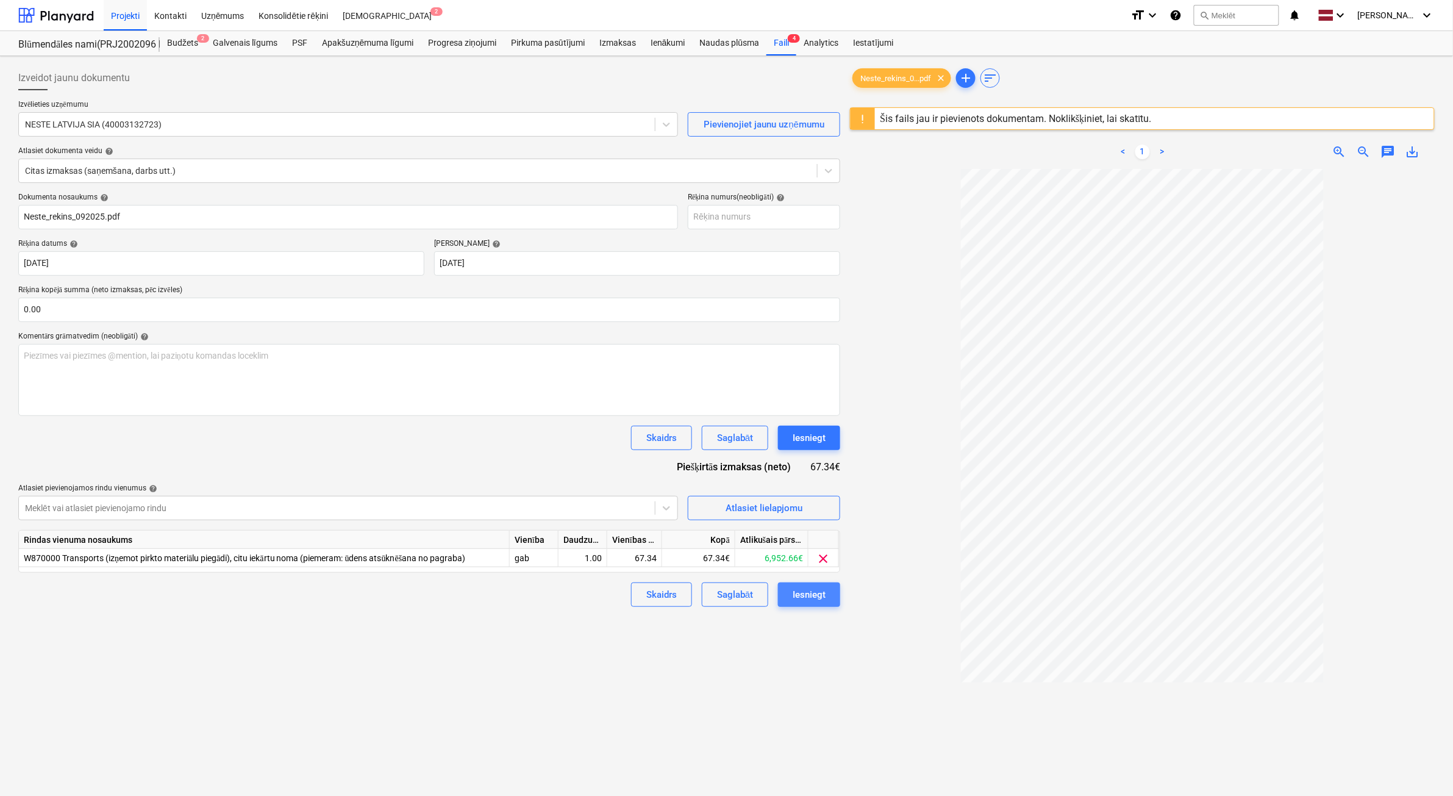
click at [827, 592] on button "Iesniegt" at bounding box center [809, 594] width 62 height 24
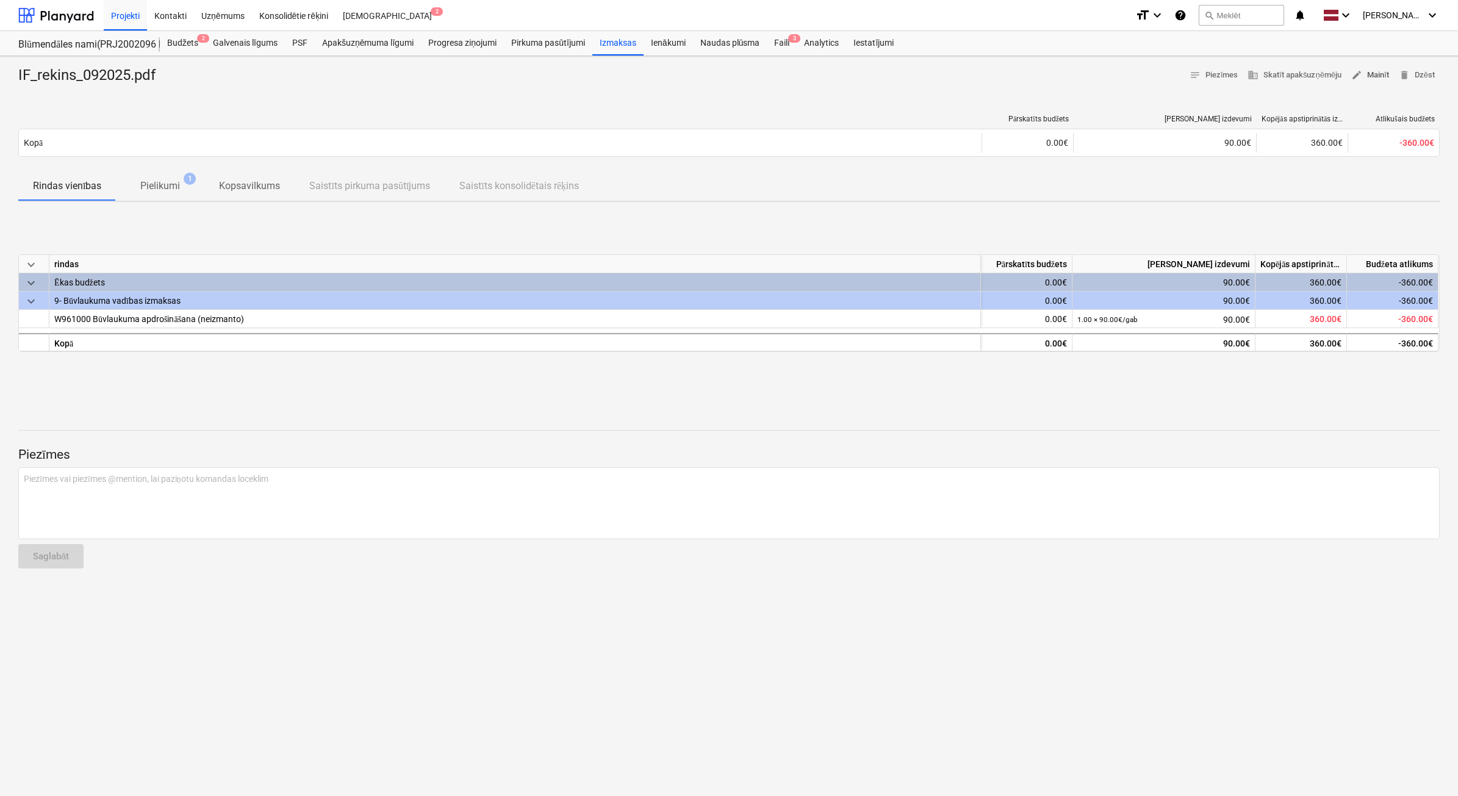
click at [1381, 70] on span "edit Mainīt" at bounding box center [1370, 75] width 38 height 14
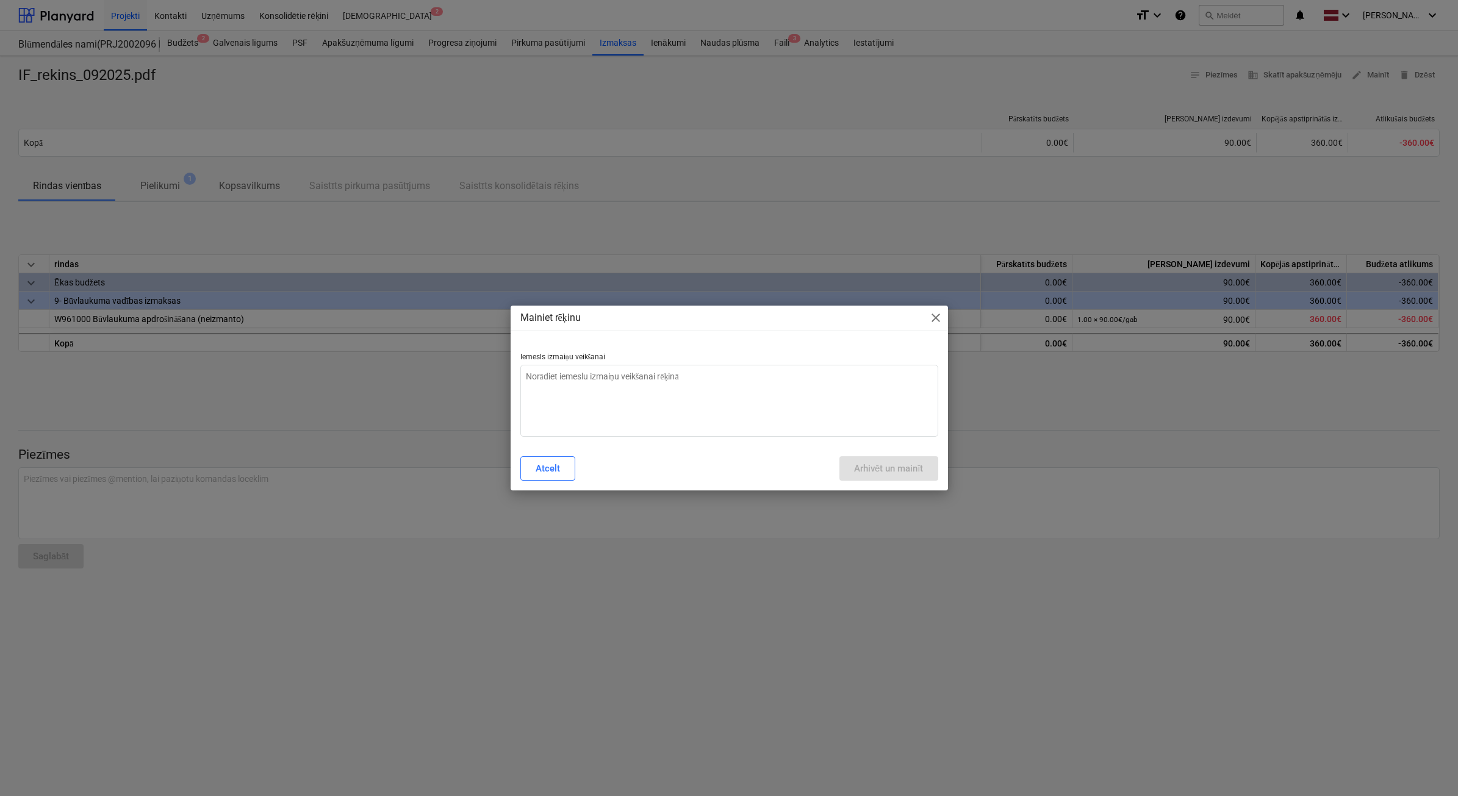
type textarea "x"
click at [778, 419] on textarea at bounding box center [729, 401] width 418 height 72
type textarea "N"
type textarea "x"
type textarea "Ne"
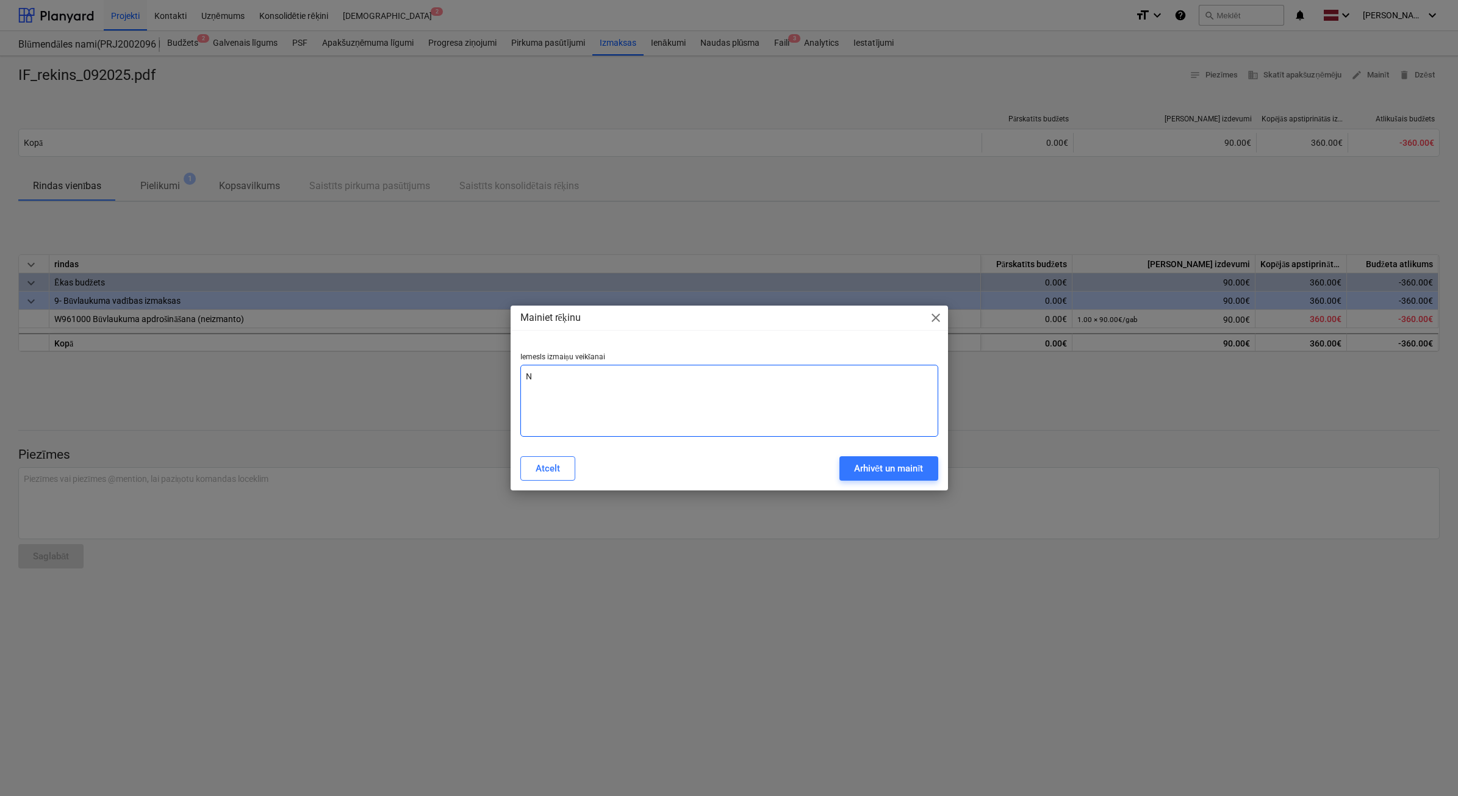
type textarea "x"
type textarea "Nep"
type textarea "x"
type textarea "Nepa"
type textarea "x"
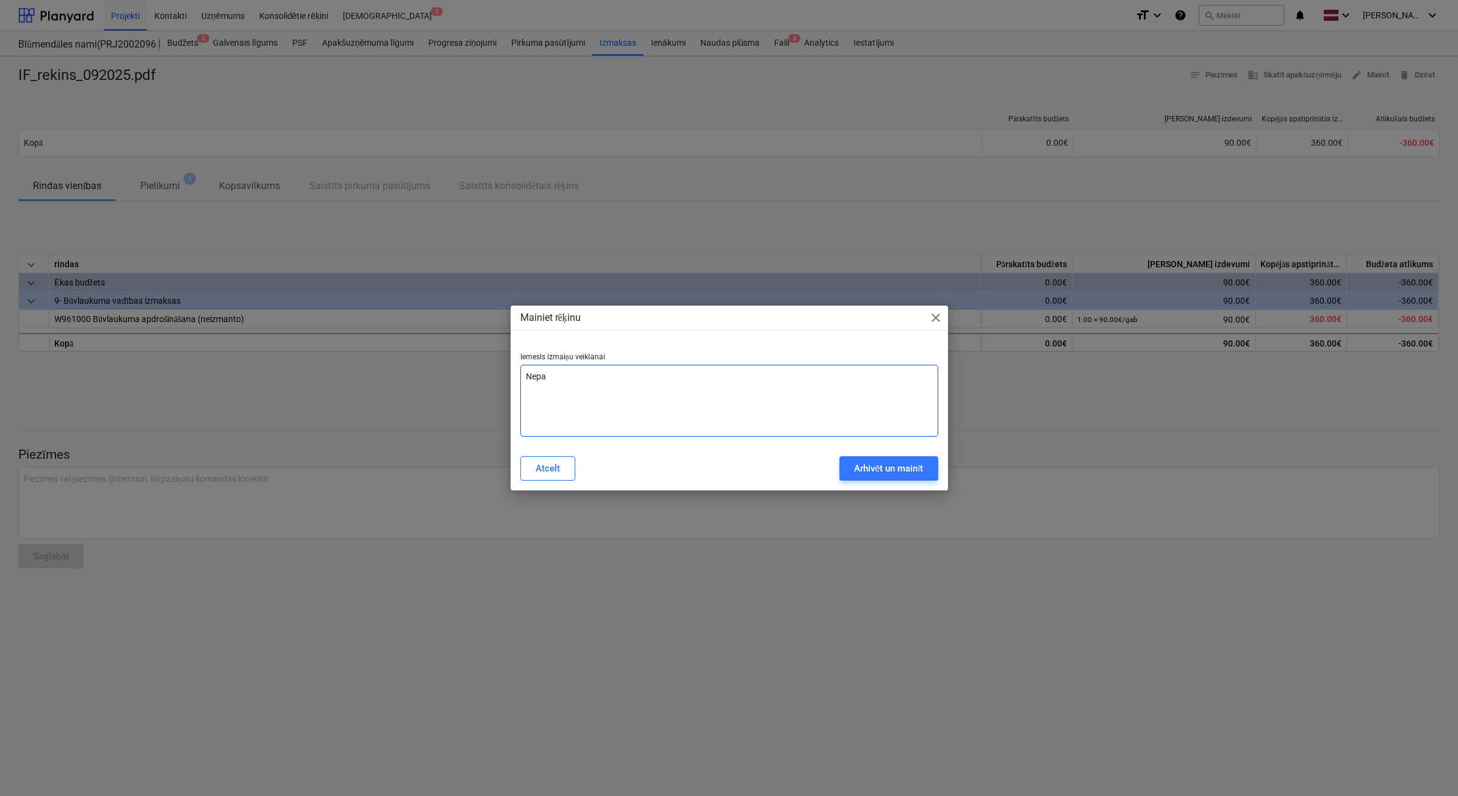
type textarea "Nepar"
type textarea "x"
type textarea "Nepare"
type textarea "x"
type textarea "Neparei"
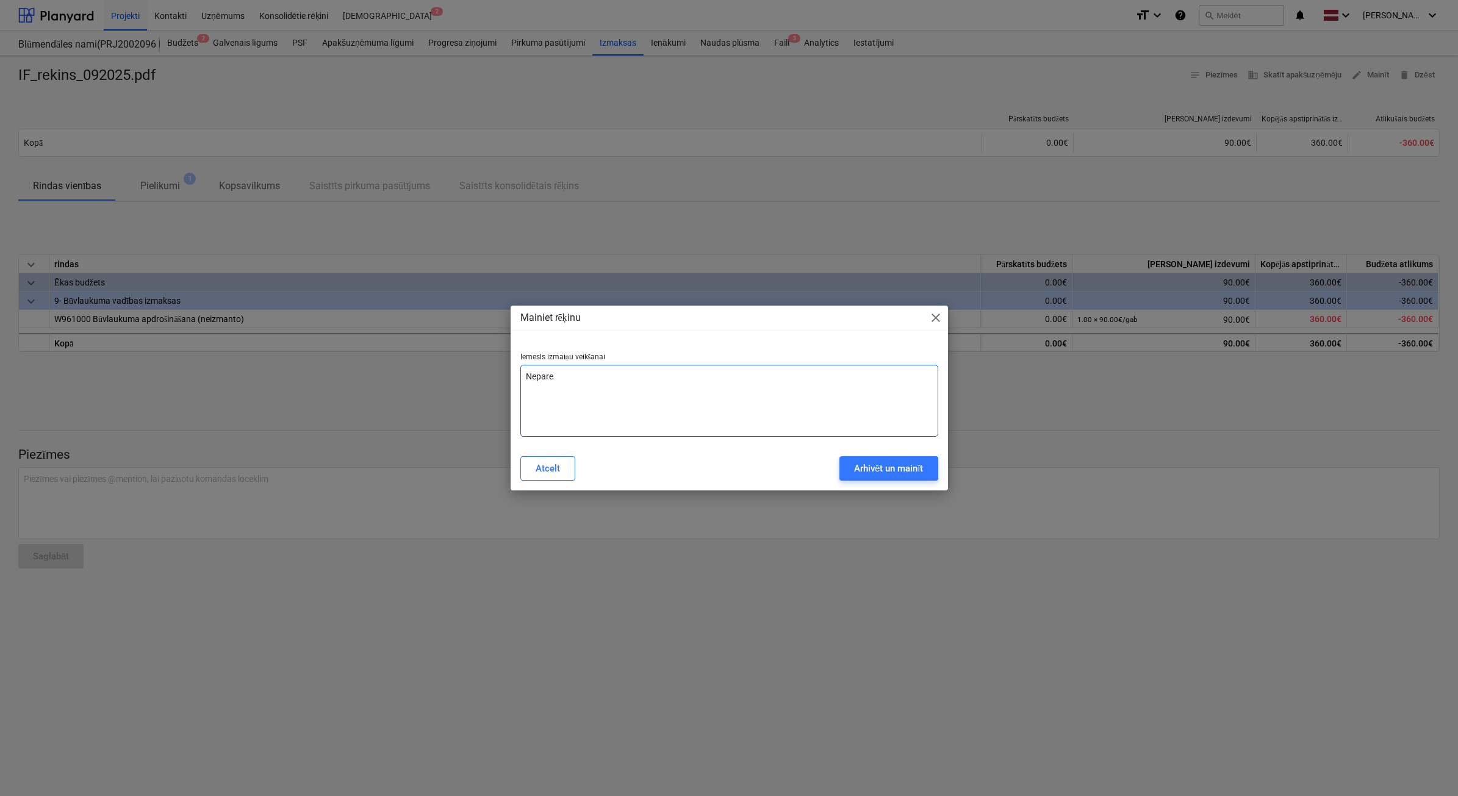
type textarea "x"
type textarea "Nepareiz"
type textarea "x"
type textarea "Nepareizs"
type textarea "x"
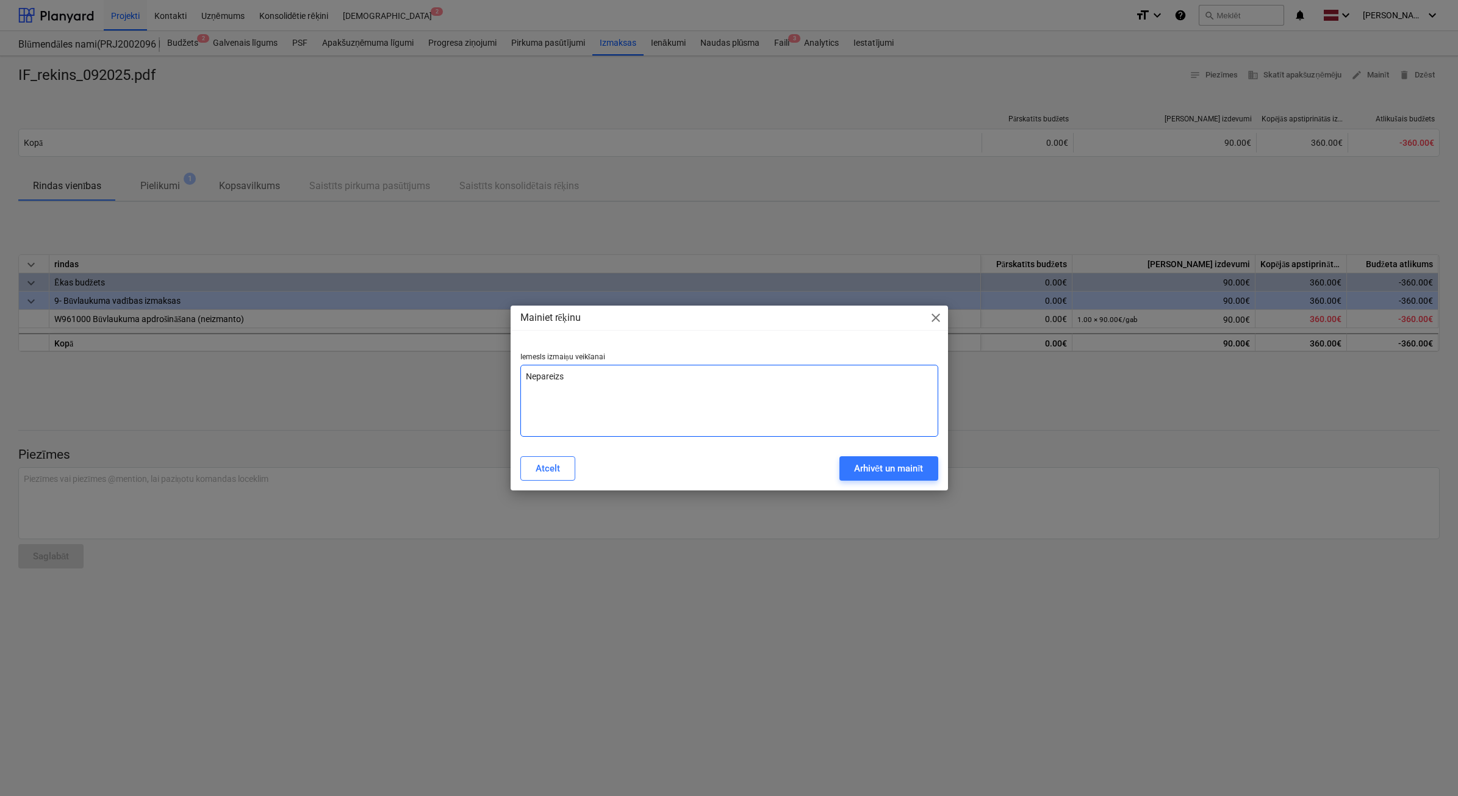
type textarea "Nepareizs"
type textarea "x"
type textarea "Nepareizs p"
type textarea "x"
type textarea "Nepareizs pi"
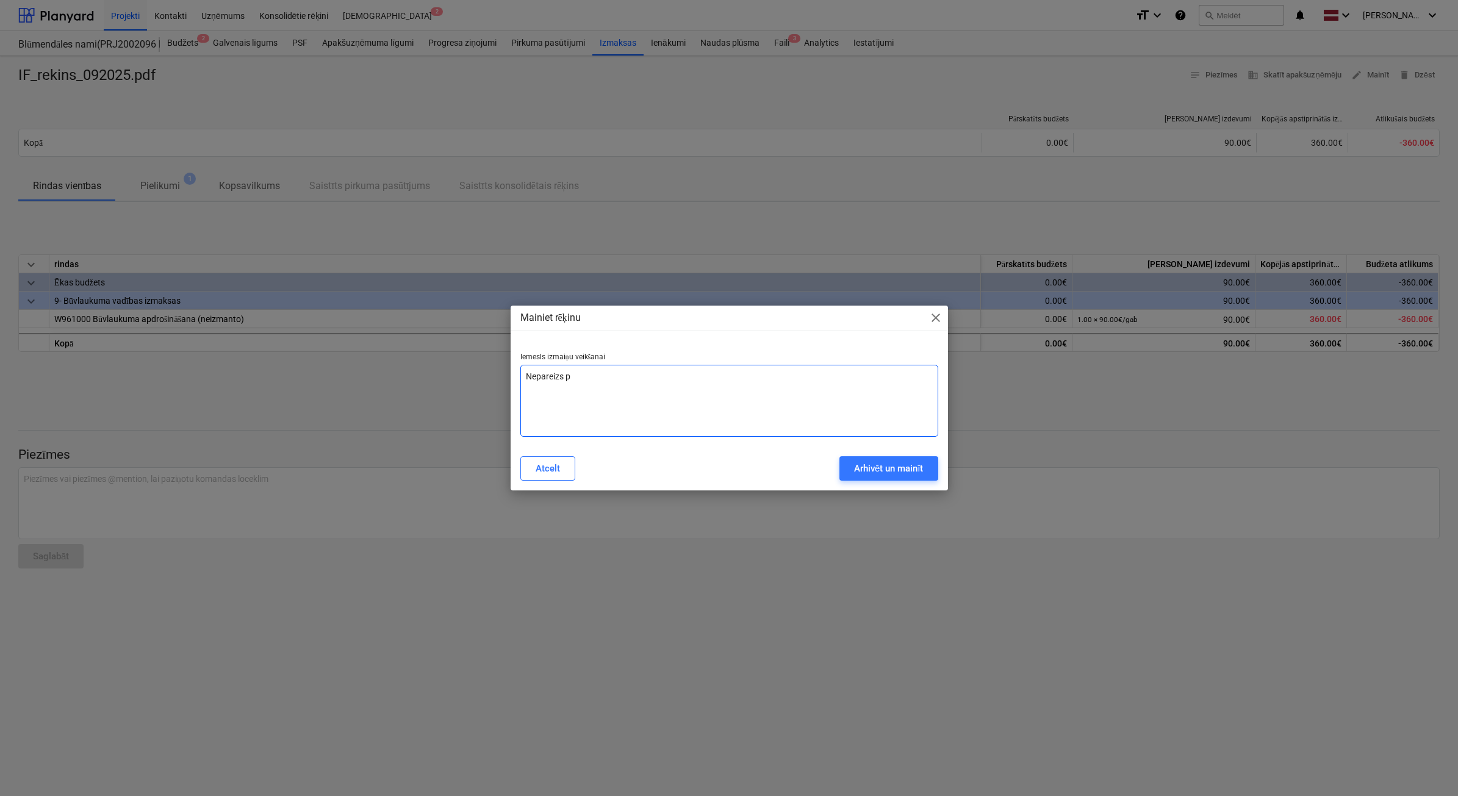
type textarea "x"
type textarea "Nepareizs pie"
type textarea "x"
type textarea "Nepareizs pieg"
type textarea "x"
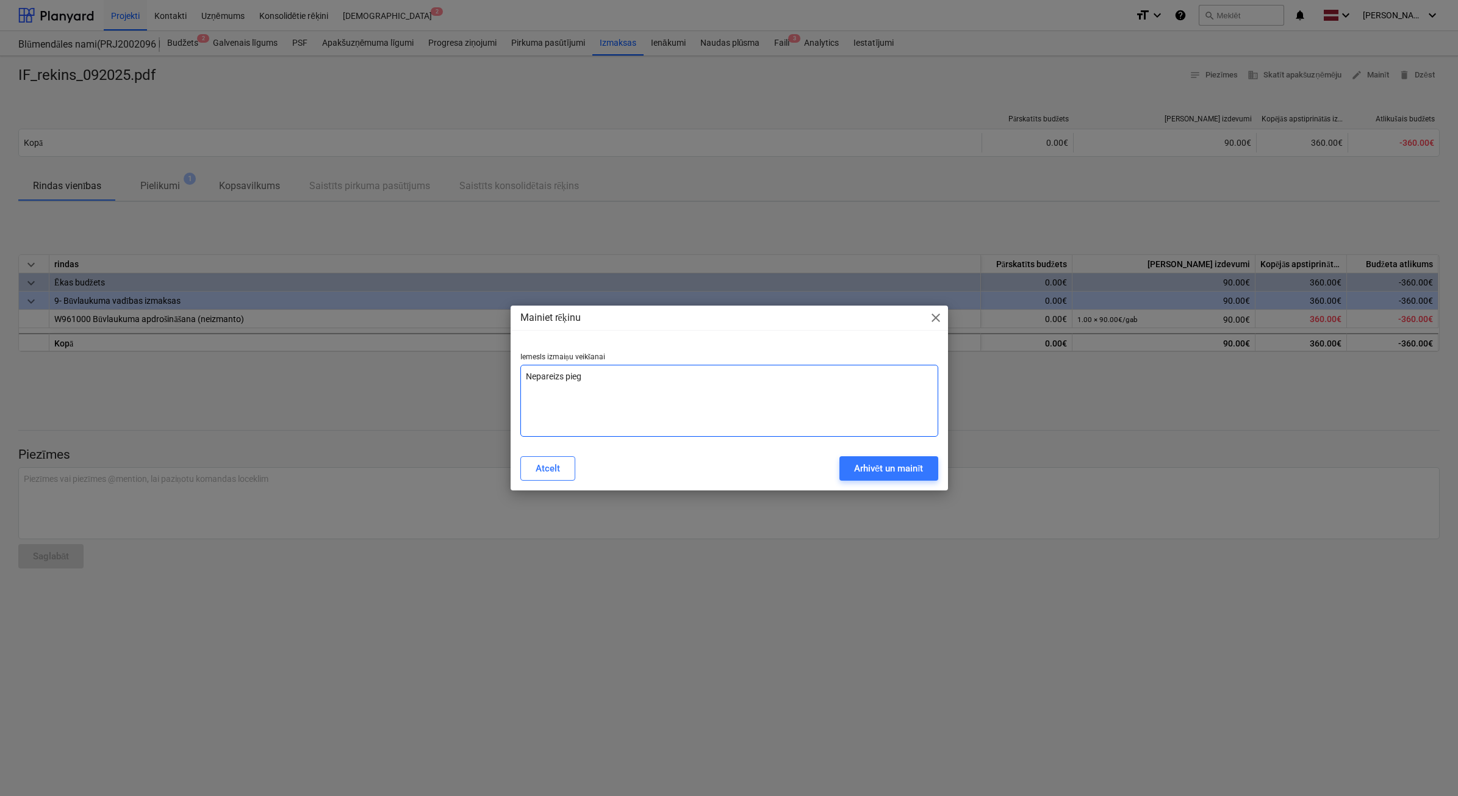
type textarea "Nepareizs piegā"
type textarea "x"
type textarea "Nepareizs piegād"
type textarea "x"
type textarea "Nepareizs piegādā"
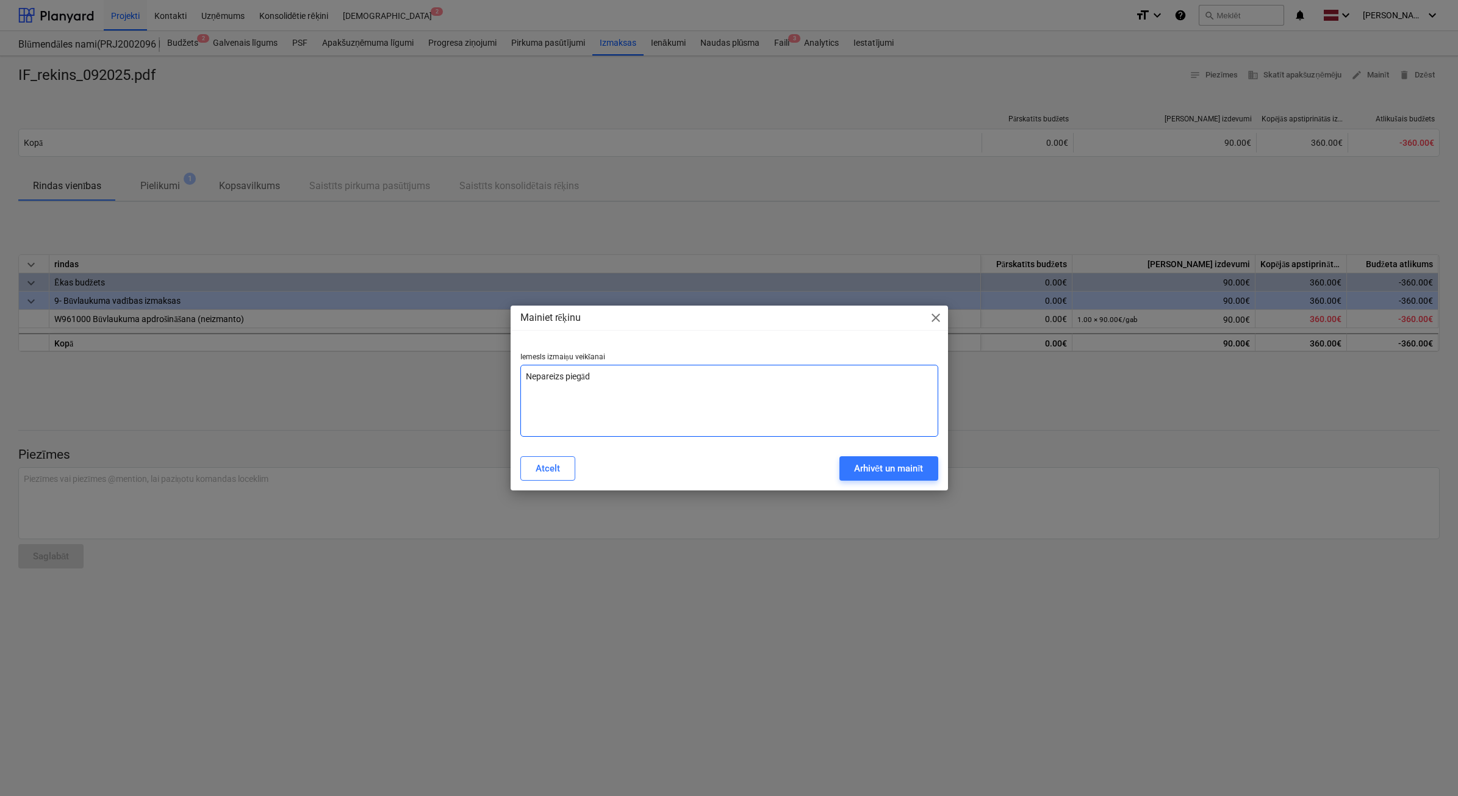
type textarea "x"
type textarea "Nepareizs piegādāt"
type textarea "x"
type textarea "Nepareizs piegādātā"
type textarea "x"
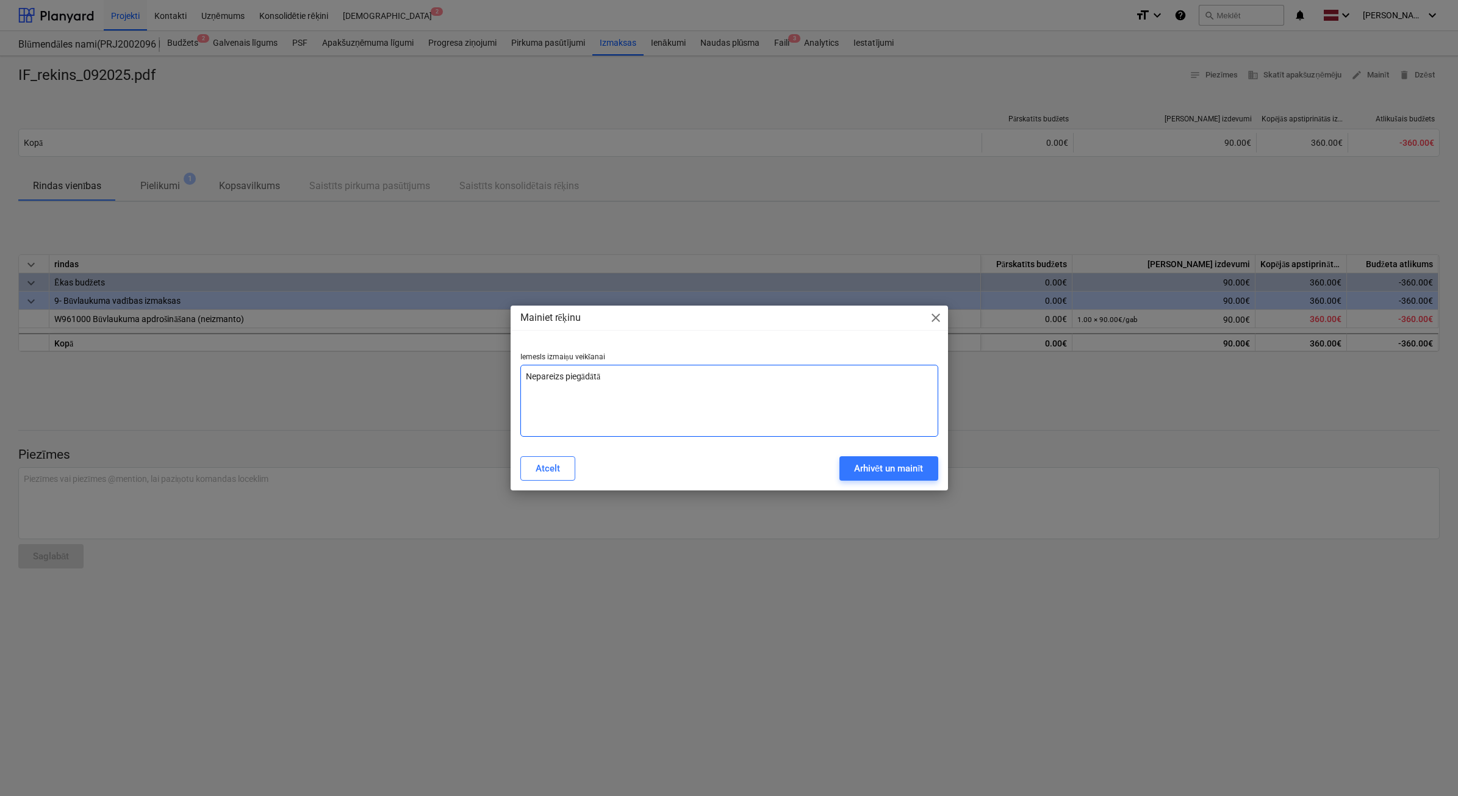
type textarea "Nepareizs piegādātāj"
type textarea "x"
type textarea "Nepareizs piegādātājs"
type textarea "x"
type textarea "Nepareizs piegādātājs"
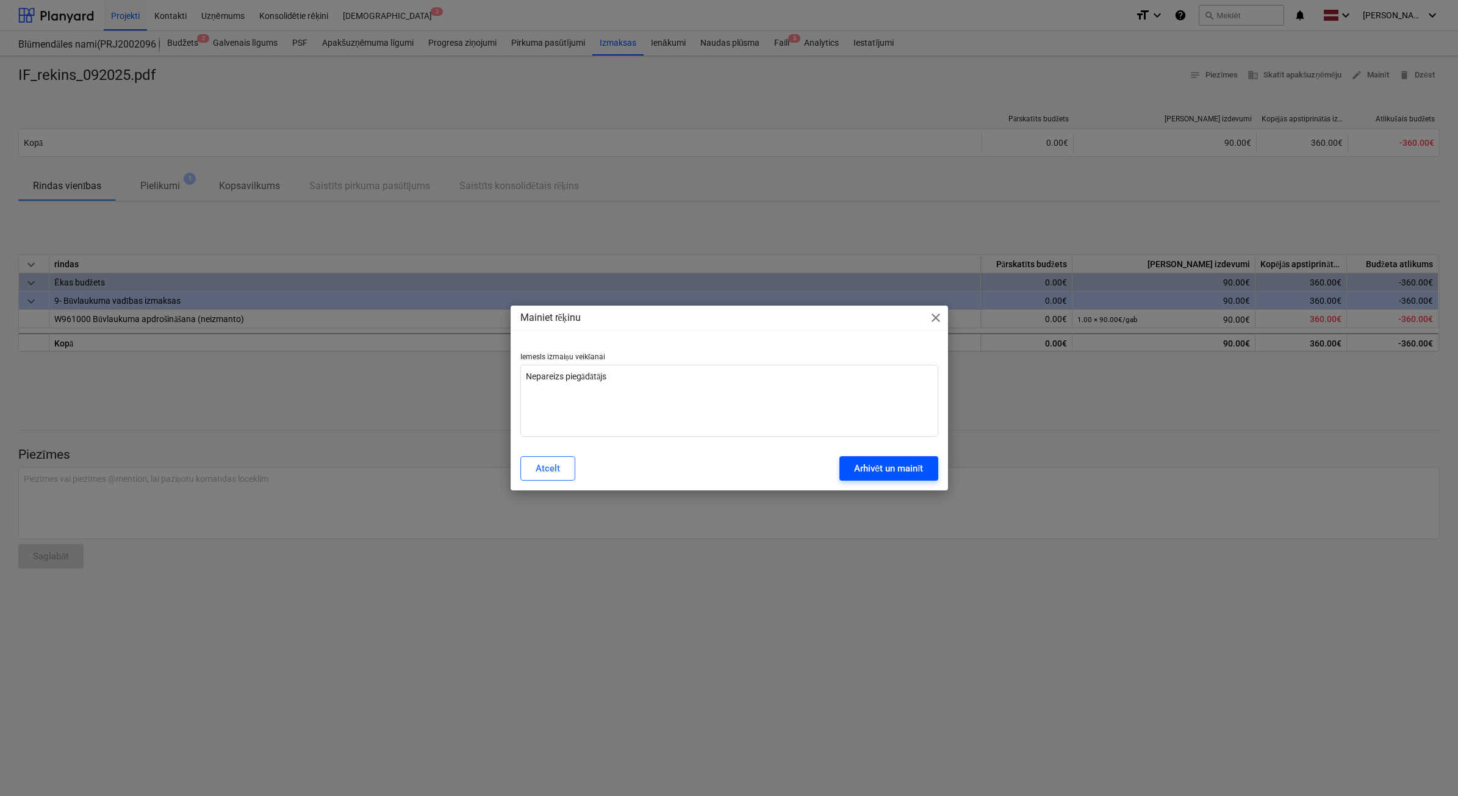
click at [886, 470] on div "Arhivēt un mainīt" at bounding box center [889, 468] width 70 height 16
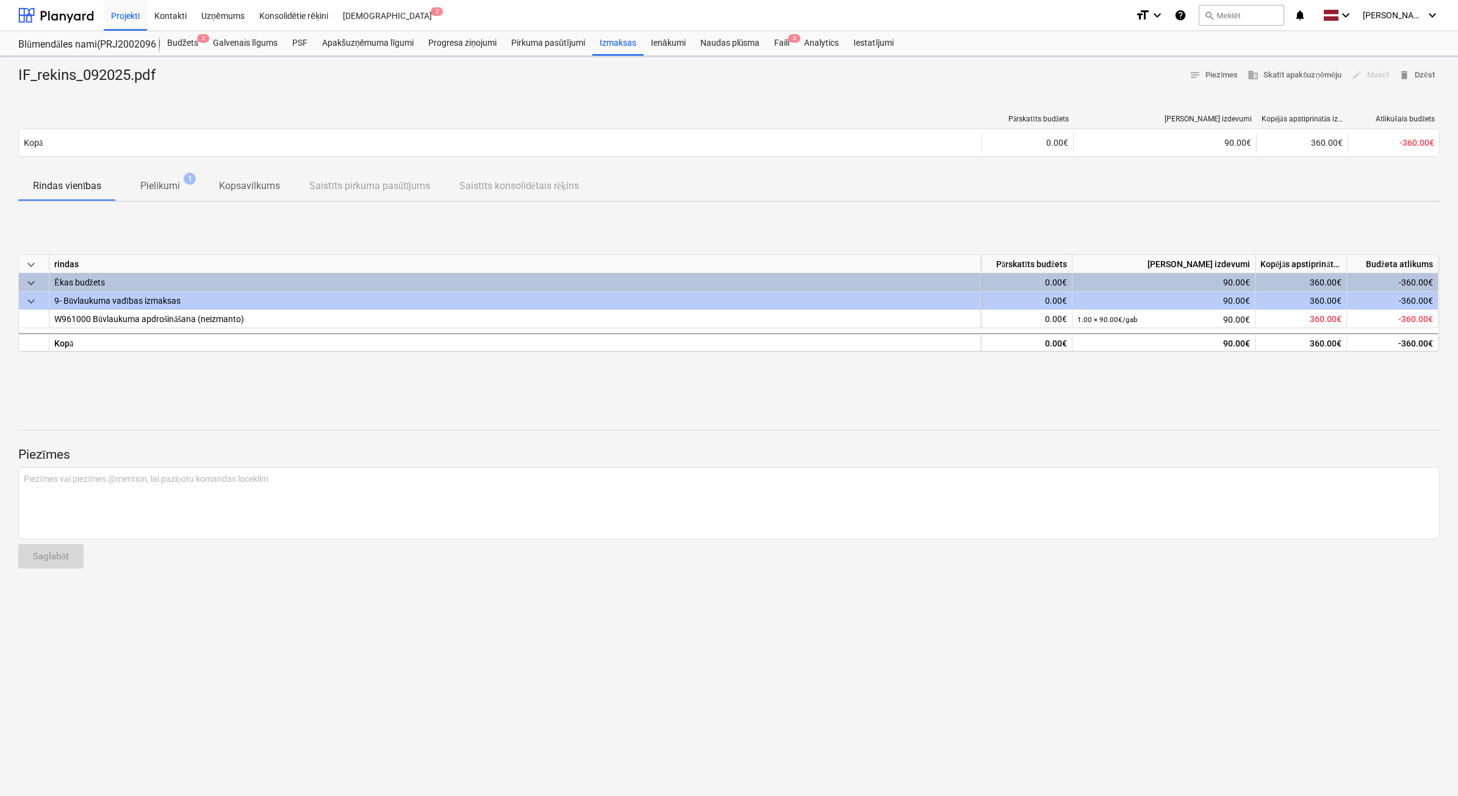
type textarea "x"
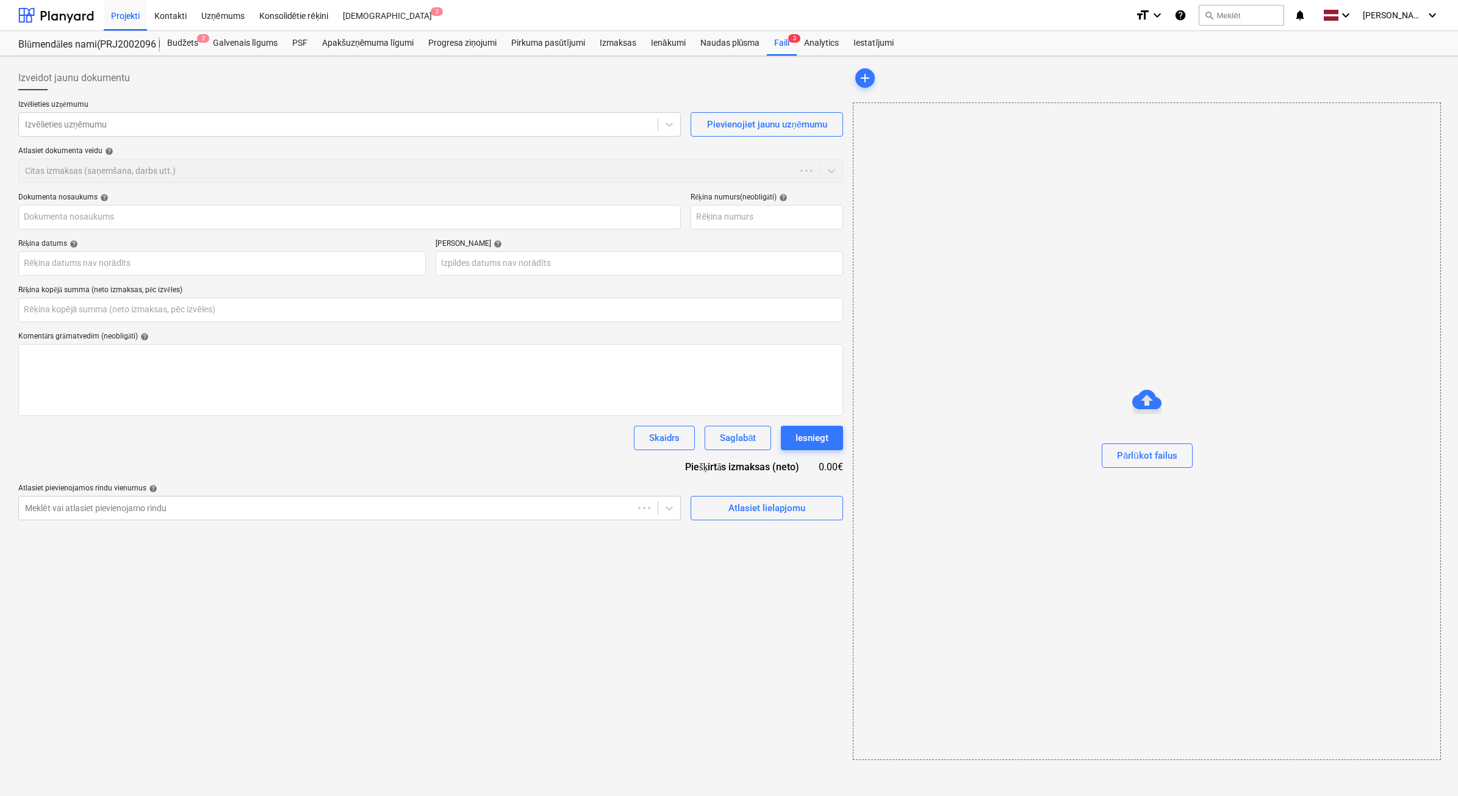
type input "0.00"
type input "IF_rekins_092025.pdf"
type input "[DATE]"
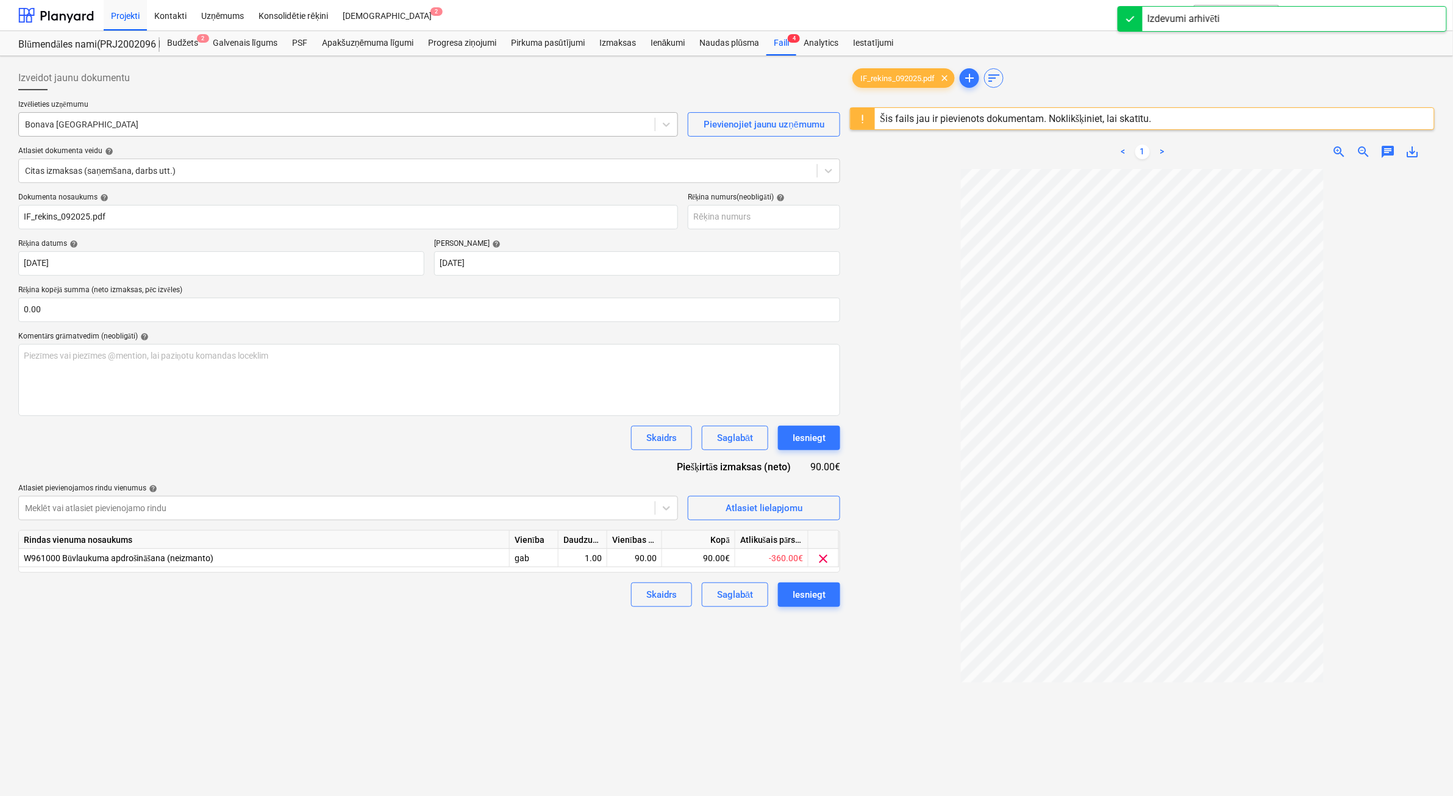
click at [95, 118] on div at bounding box center [337, 124] width 624 height 12
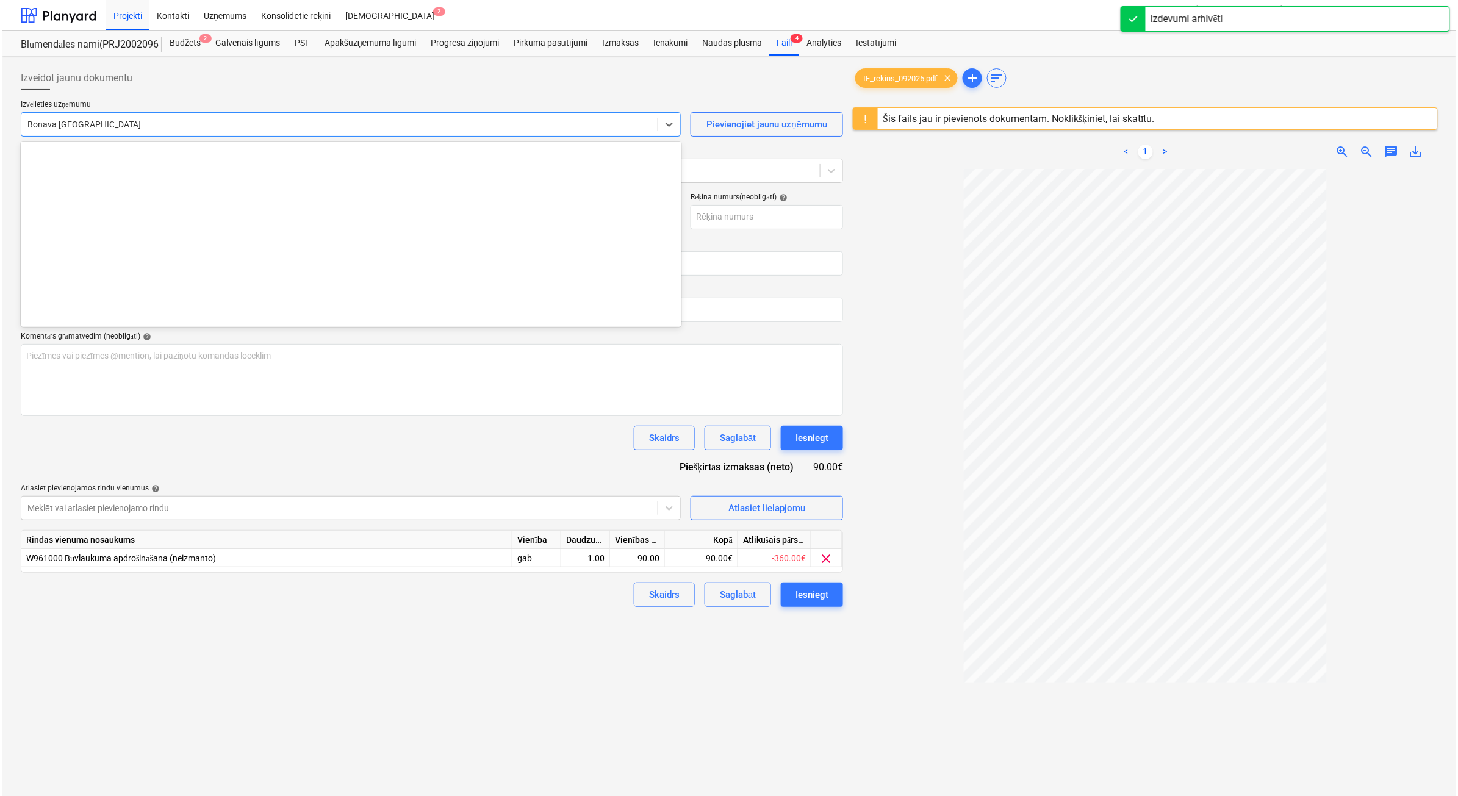
scroll to position [2284, 0]
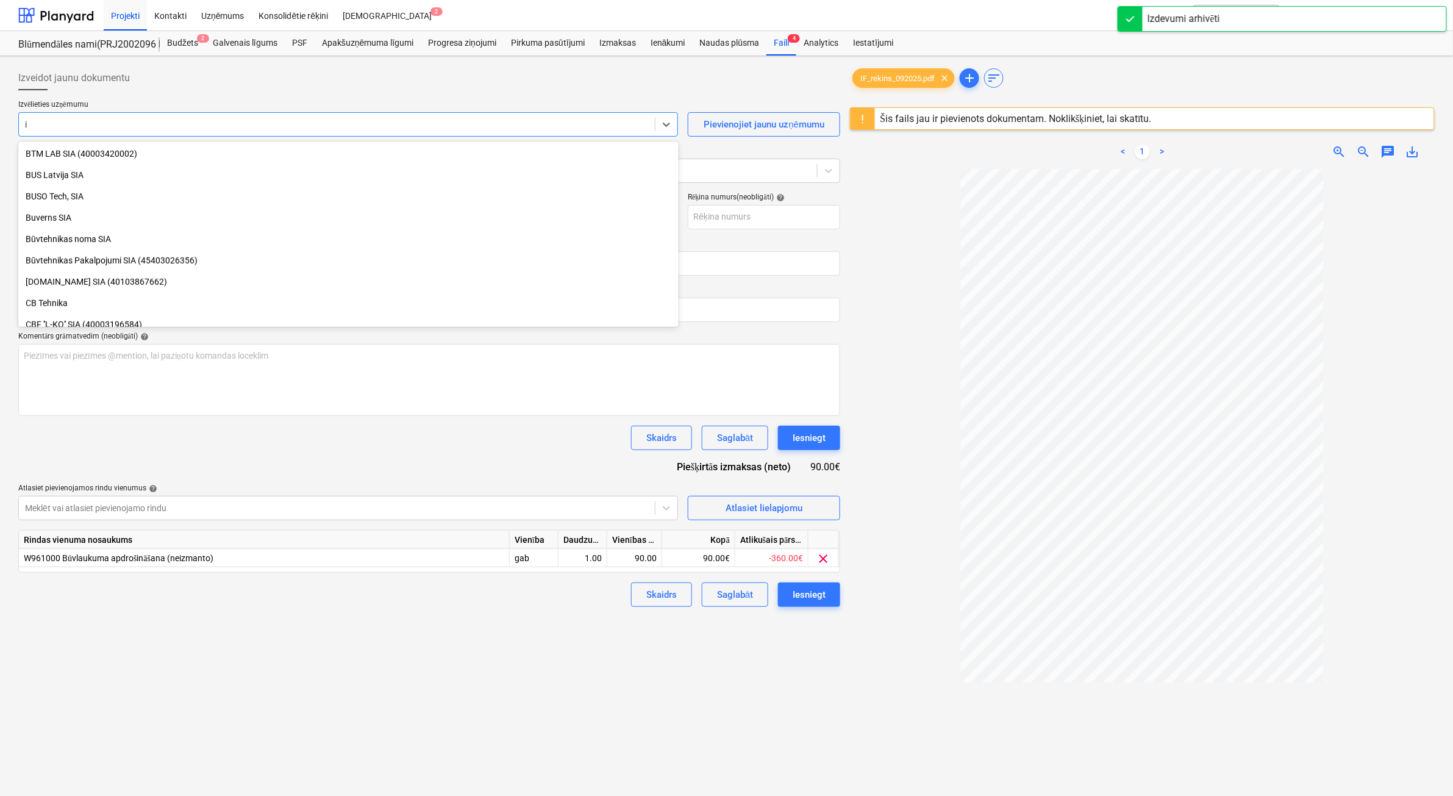
type input "if"
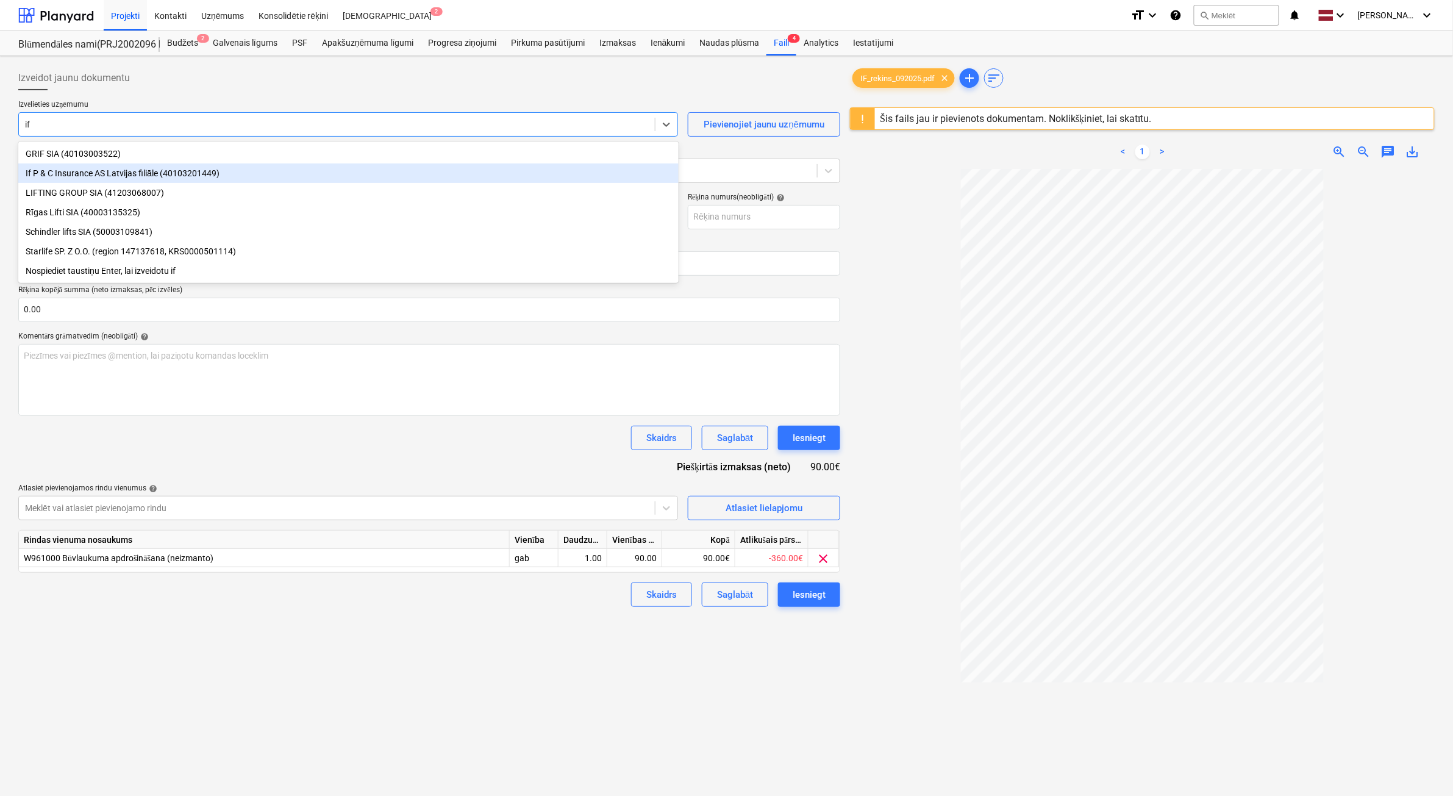
click at [96, 170] on div "If P & C Insurance AS Latvijas filiāle (40103201449)" at bounding box center [348, 173] width 660 height 20
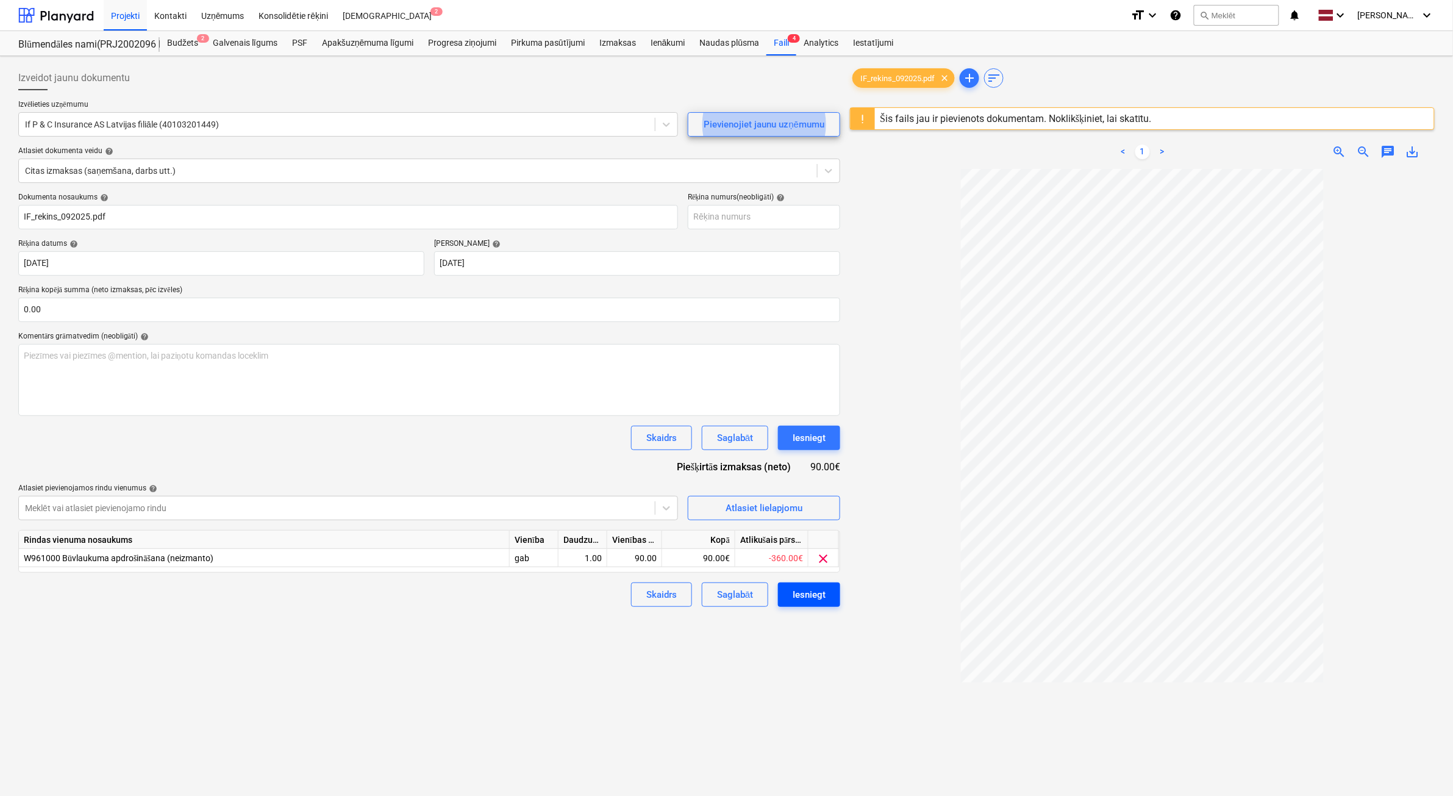
click at [803, 596] on div "Iesniegt" at bounding box center [809, 595] width 33 height 16
